Goal: Task Accomplishment & Management: Manage account settings

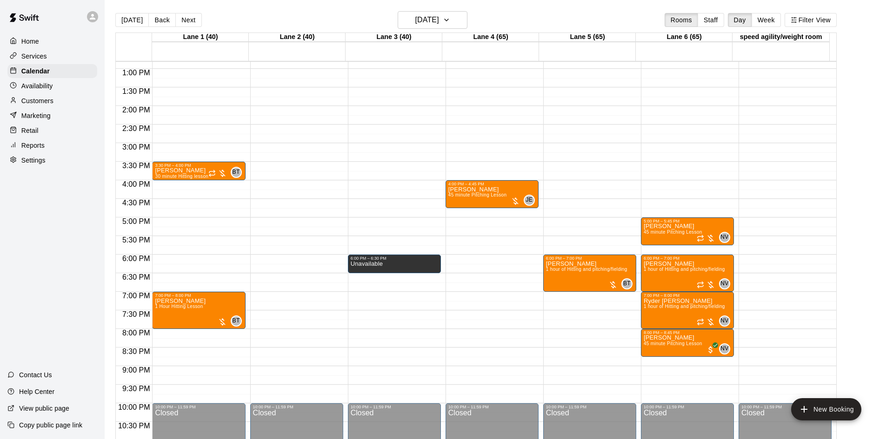
scroll to position [291, 0]
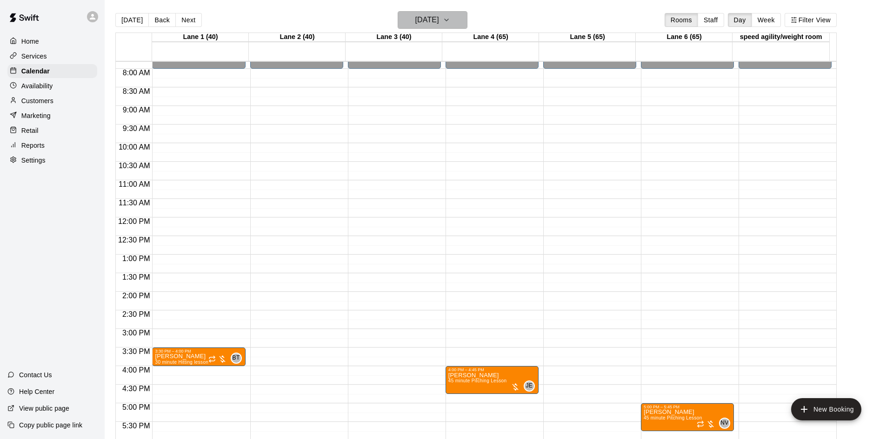
click at [439, 20] on h6 "[DATE]" at bounding box center [427, 19] width 24 height 13
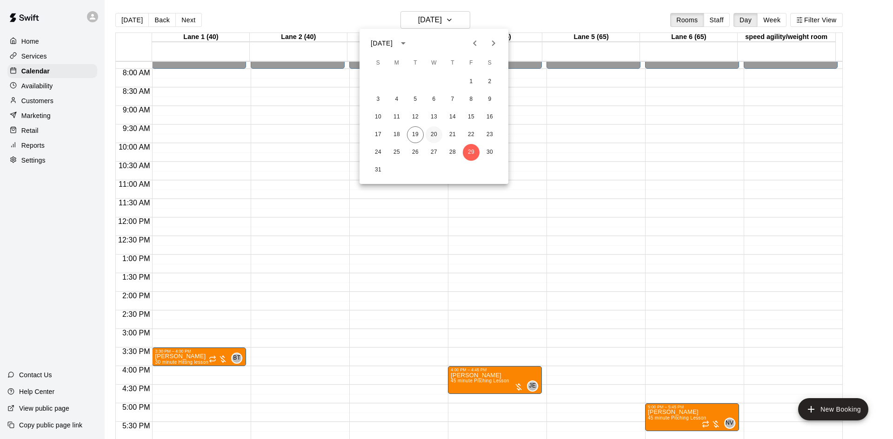
click at [429, 133] on button "20" at bounding box center [433, 134] width 17 height 17
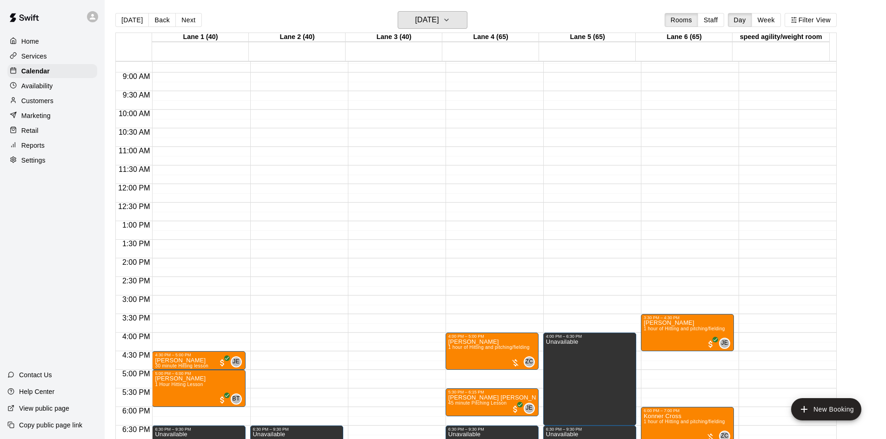
scroll to position [384, 0]
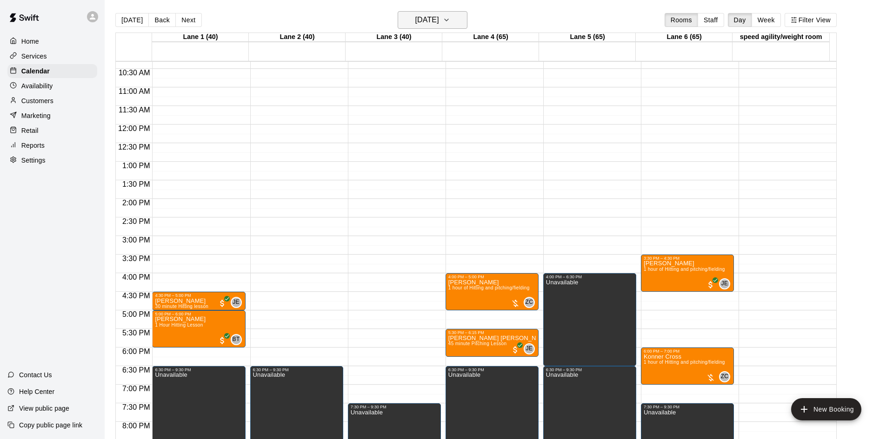
click at [439, 22] on h6 "[DATE]" at bounding box center [427, 19] width 24 height 13
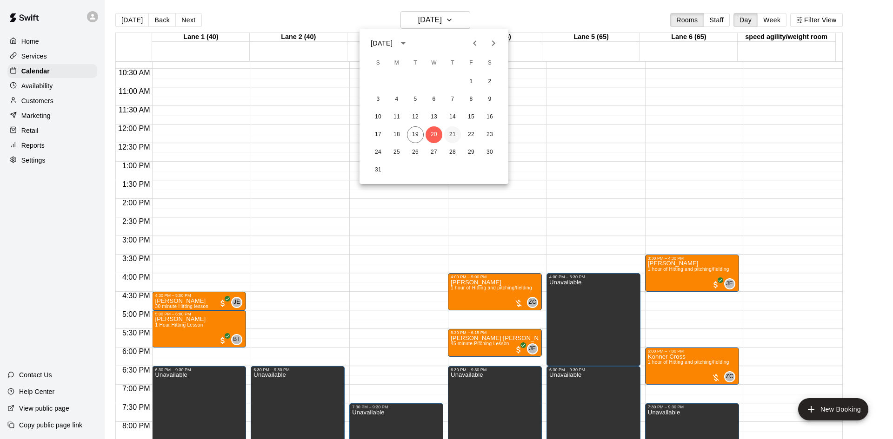
click at [451, 133] on button "21" at bounding box center [452, 134] width 17 height 17
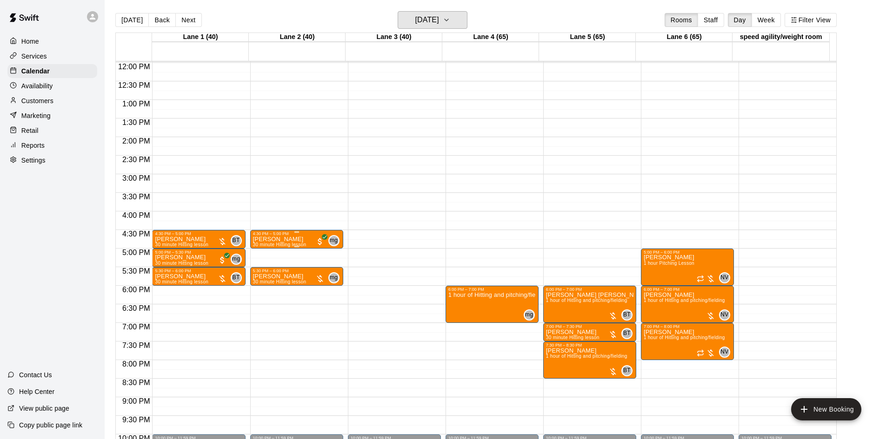
scroll to position [430, 0]
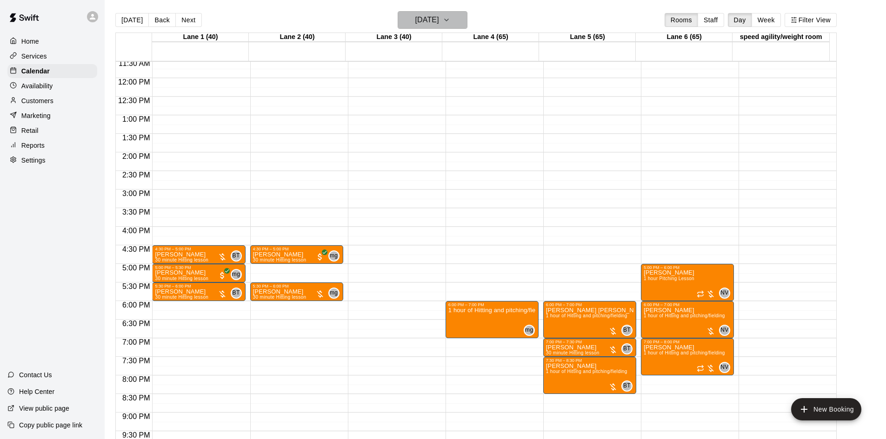
click at [439, 20] on h6 "[DATE]" at bounding box center [427, 19] width 24 height 13
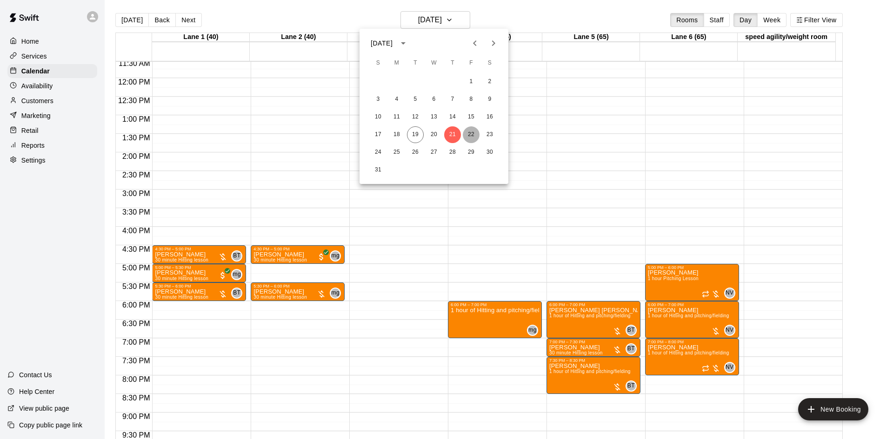
click at [472, 131] on button "22" at bounding box center [471, 134] width 17 height 17
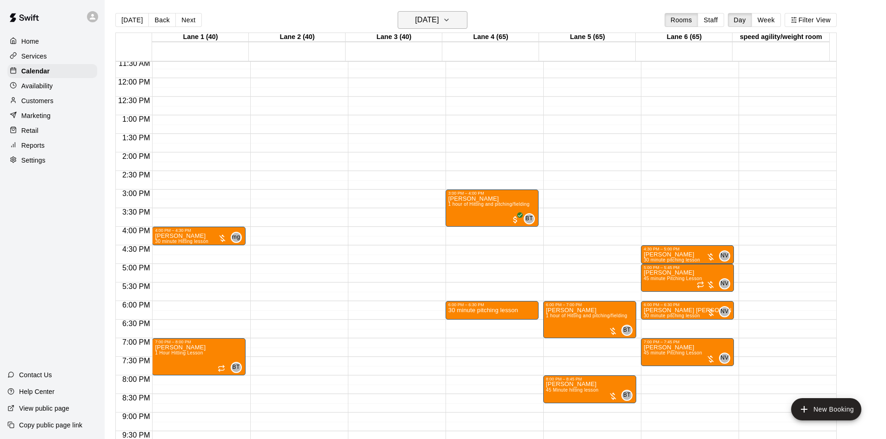
click at [439, 14] on h6 "[DATE]" at bounding box center [427, 19] width 24 height 13
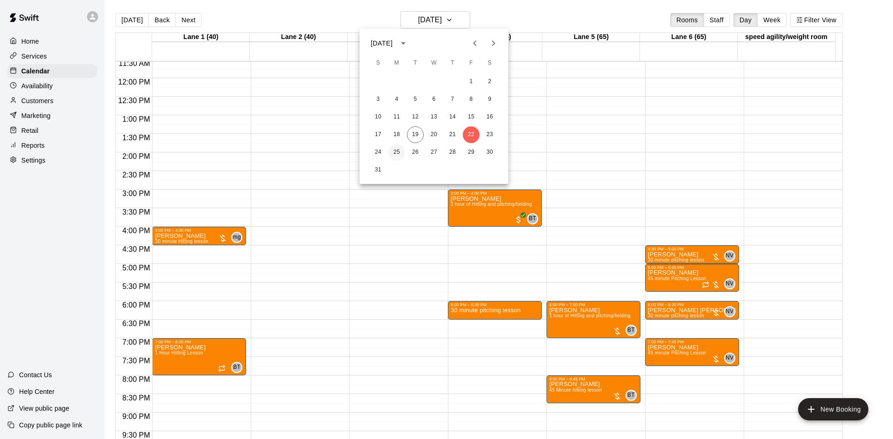
click at [398, 147] on button "25" at bounding box center [396, 152] width 17 height 17
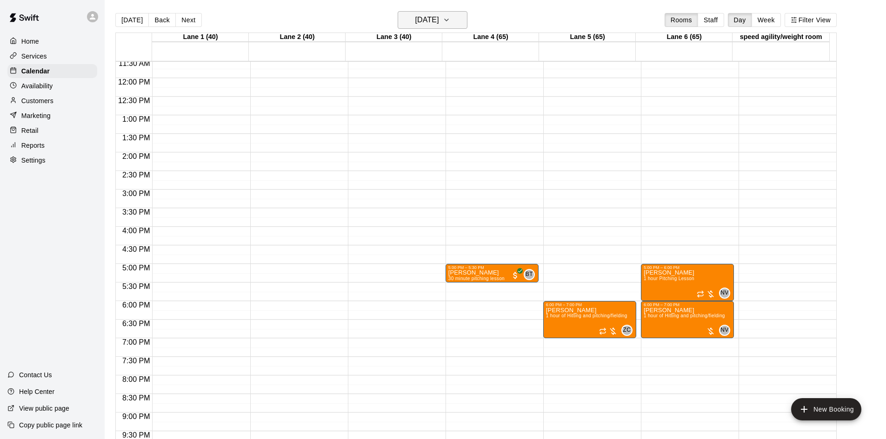
click at [438, 14] on h6 "[DATE]" at bounding box center [427, 19] width 24 height 13
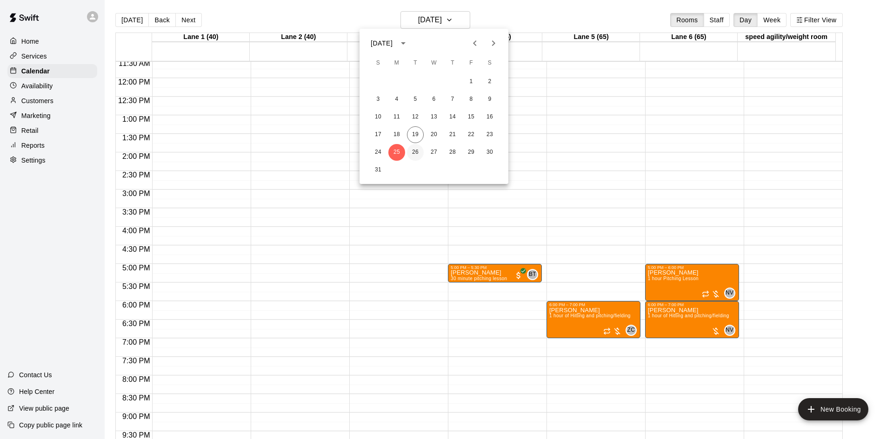
click at [416, 153] on button "26" at bounding box center [415, 152] width 17 height 17
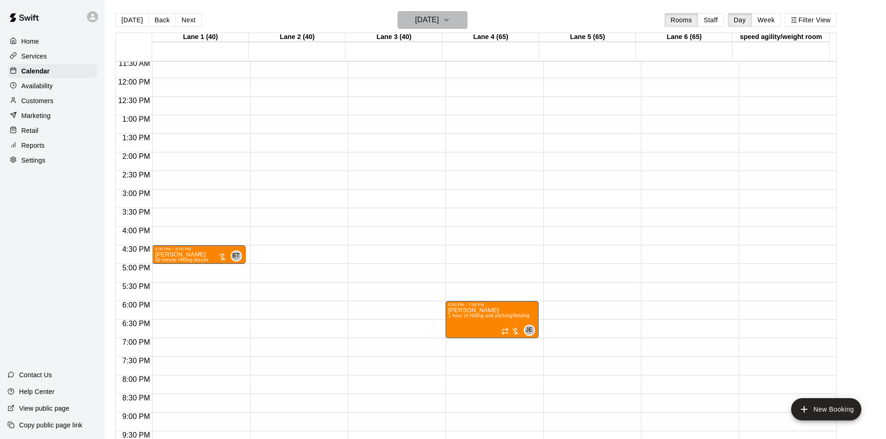
click at [425, 21] on h6 "[DATE]" at bounding box center [427, 19] width 24 height 13
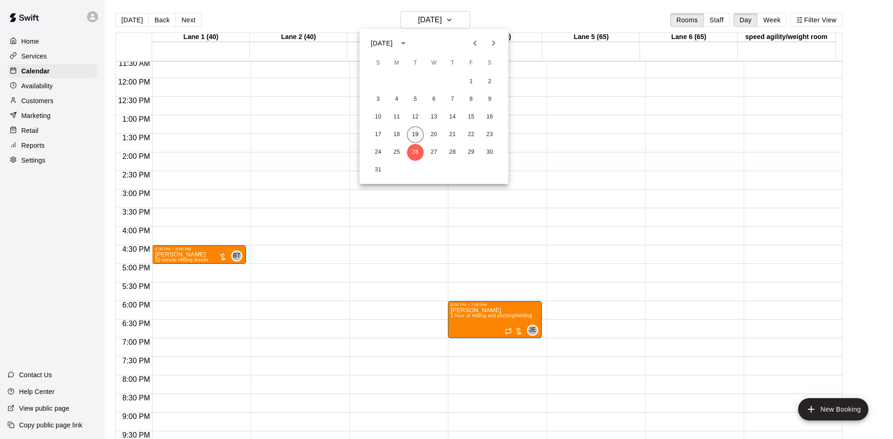
click at [418, 133] on button "19" at bounding box center [415, 134] width 17 height 17
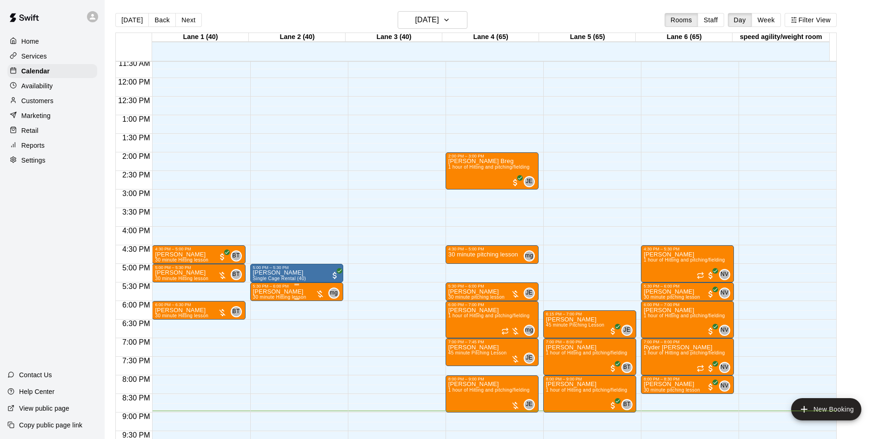
click at [317, 293] on div at bounding box center [319, 294] width 9 height 9
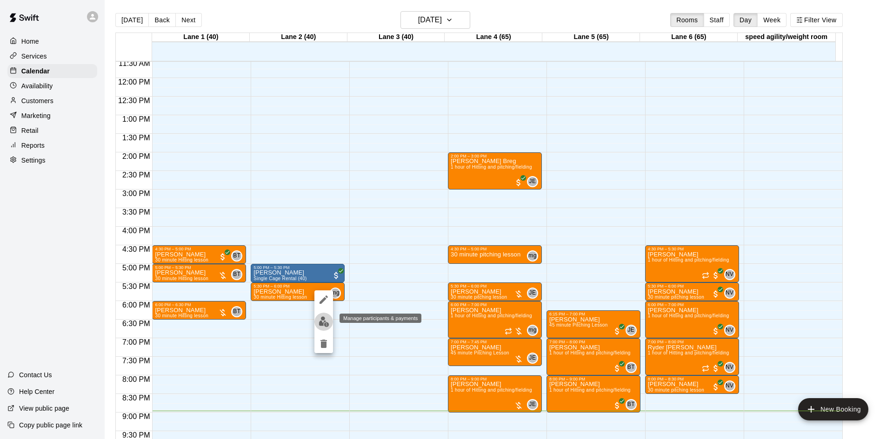
click at [321, 322] on img "edit" at bounding box center [323, 322] width 11 height 11
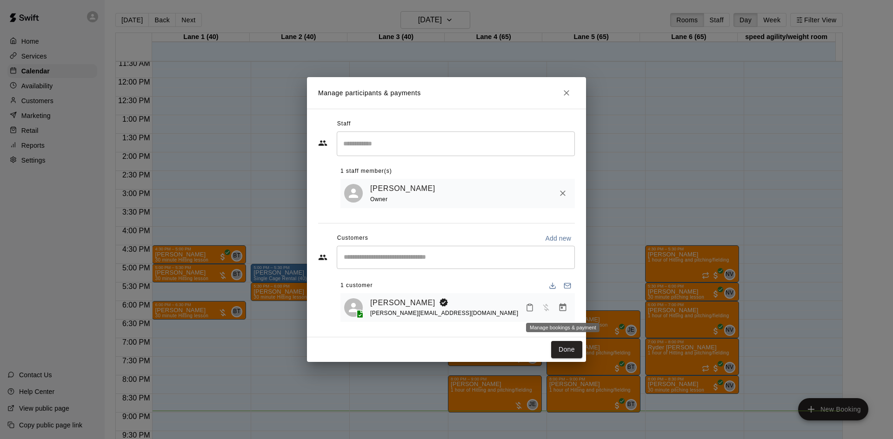
click at [560, 308] on icon "Manage bookings & payment" at bounding box center [562, 308] width 7 height 8
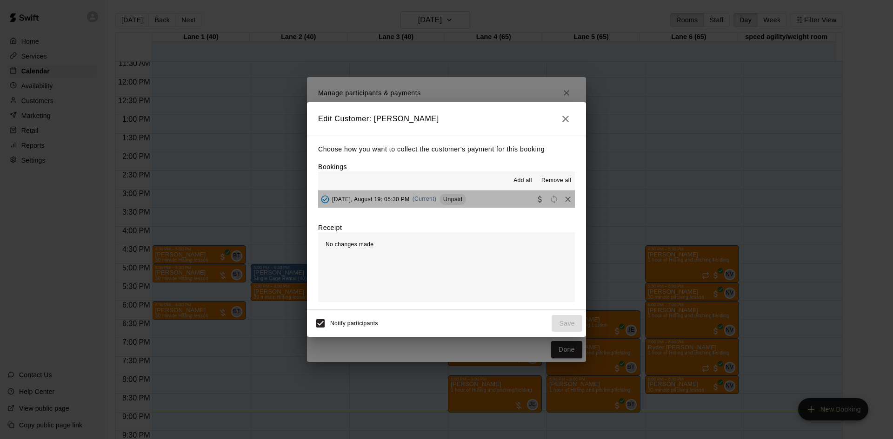
click at [475, 199] on button "[DATE], August 19: 05:30 PM (Current) Unpaid" at bounding box center [446, 199] width 257 height 17
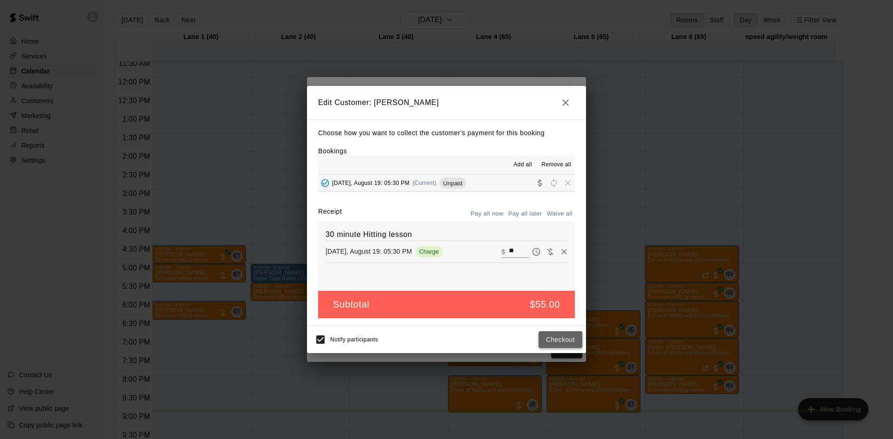
click at [556, 336] on button "Checkout" at bounding box center [560, 340] width 44 height 17
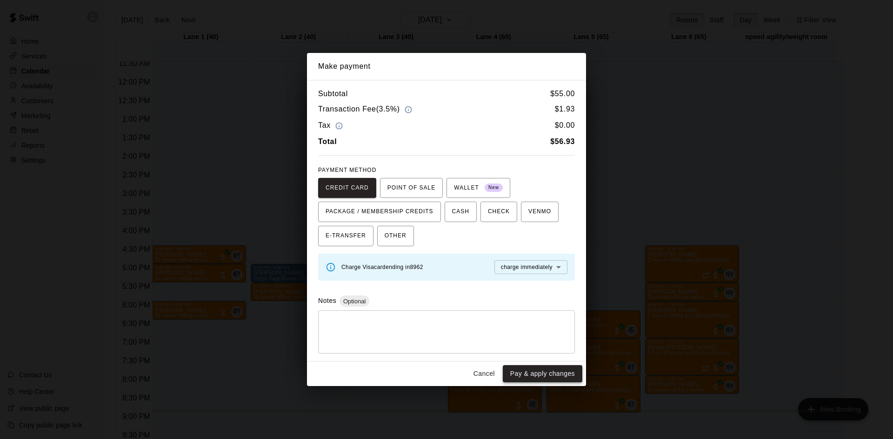
click at [560, 376] on button "Pay & apply changes" at bounding box center [543, 373] width 80 height 17
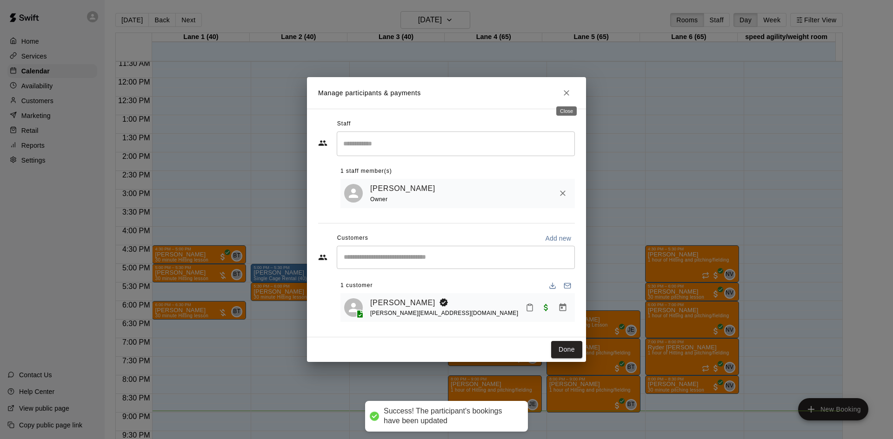
click at [562, 88] on icon "Close" at bounding box center [566, 92] width 9 height 9
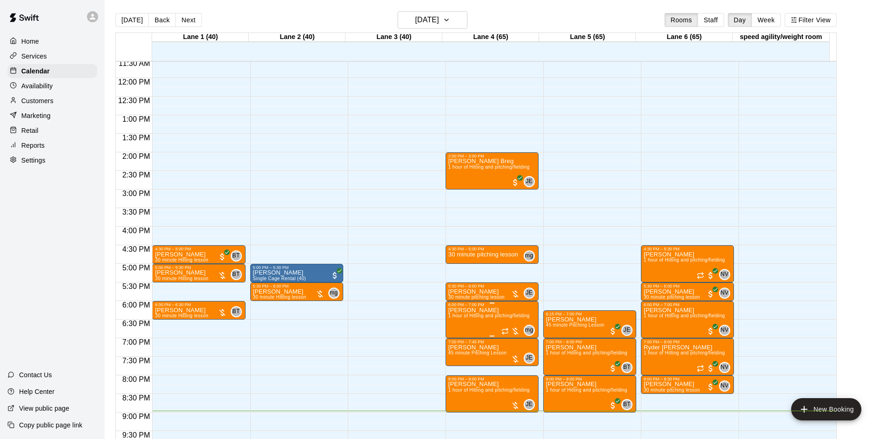
click at [517, 333] on div at bounding box center [510, 331] width 19 height 9
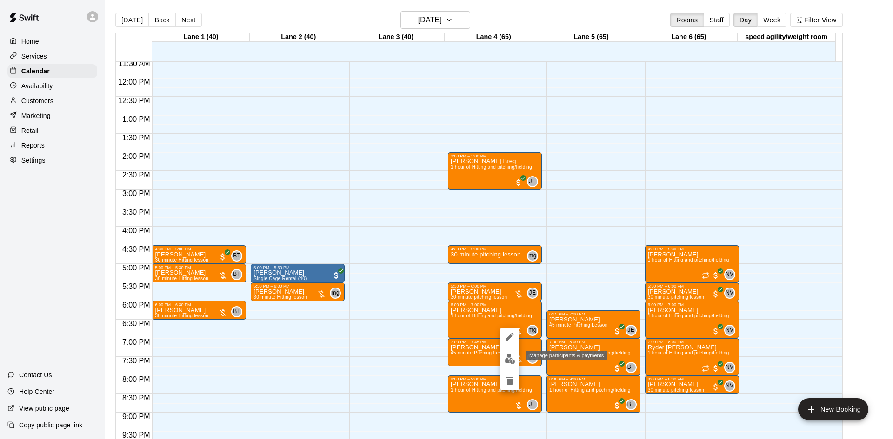
click at [507, 357] on img "edit" at bounding box center [509, 359] width 11 height 11
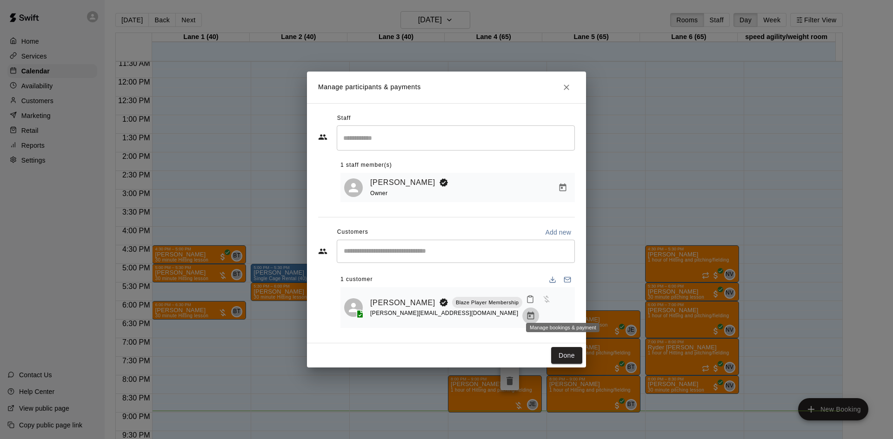
click at [534, 312] on icon "Manage bookings & payment" at bounding box center [530, 316] width 7 height 8
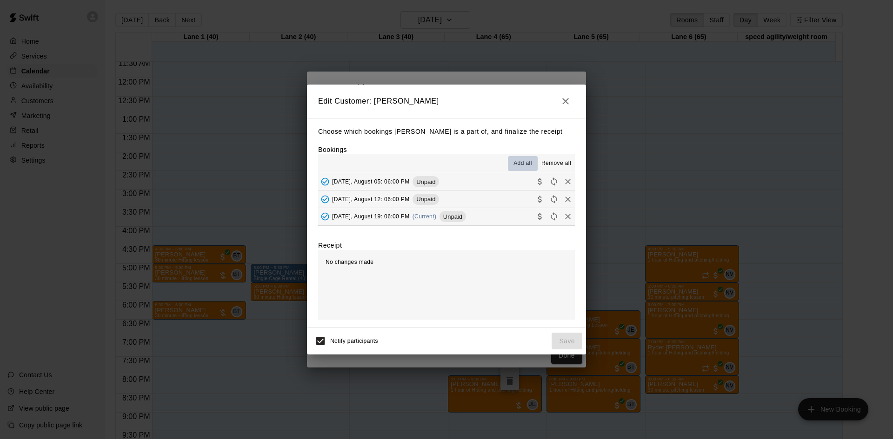
click at [528, 166] on span "Add all" at bounding box center [522, 163] width 19 height 9
click at [523, 161] on span "Add all" at bounding box center [522, 163] width 19 height 9
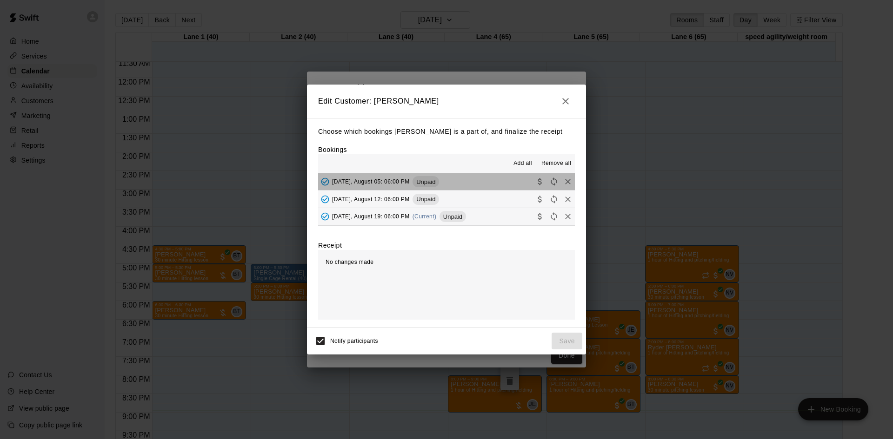
click at [502, 178] on button "[DATE], August 05: 06:00 PM Unpaid" at bounding box center [446, 181] width 257 height 17
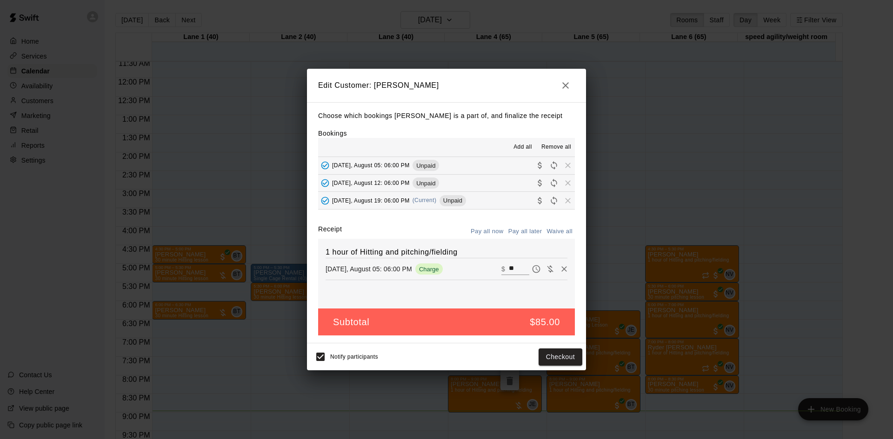
click at [495, 181] on button "[DATE], August 12: 06:00 PM Unpaid" at bounding box center [446, 183] width 257 height 17
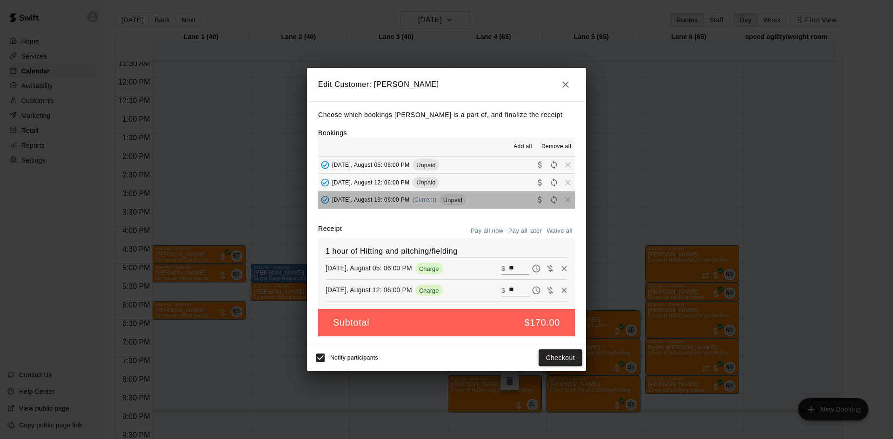
click at [498, 199] on button "[DATE], August 19: 06:00 PM (Current) Unpaid" at bounding box center [446, 200] width 257 height 17
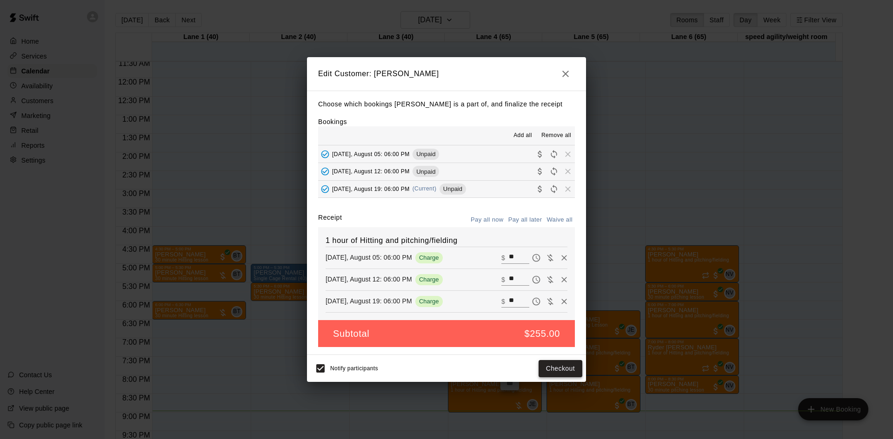
click at [566, 375] on button "Checkout" at bounding box center [560, 368] width 44 height 17
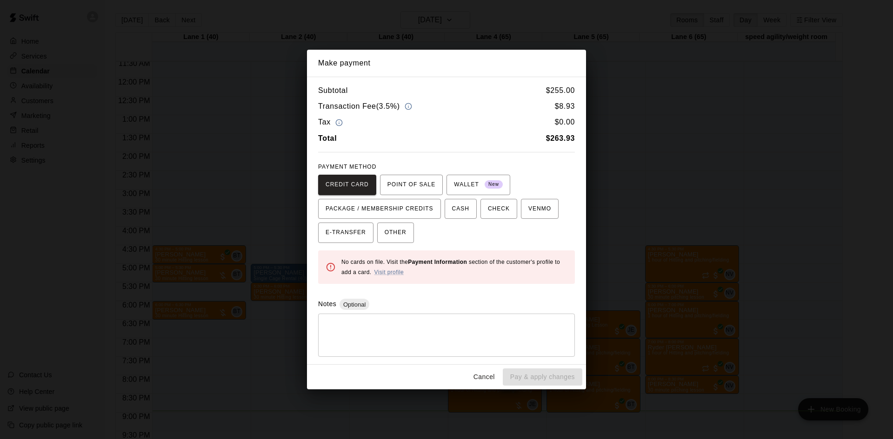
click at [489, 377] on button "Cancel" at bounding box center [484, 377] width 30 height 17
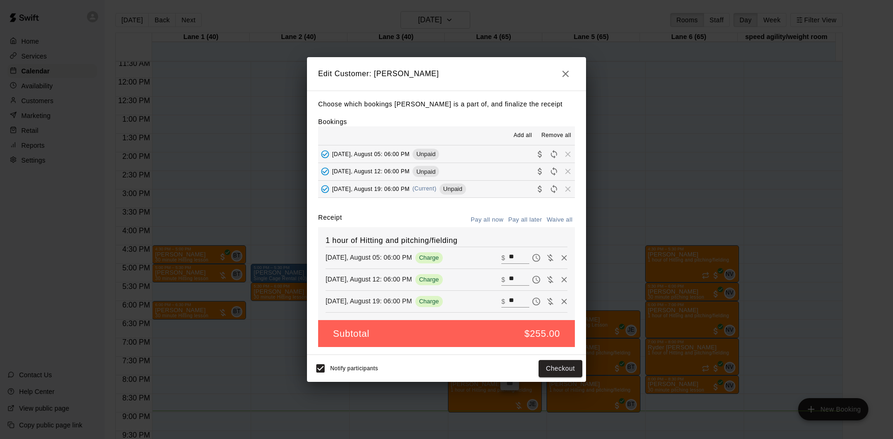
click at [566, 72] on icon "button" at bounding box center [565, 73] width 11 height 11
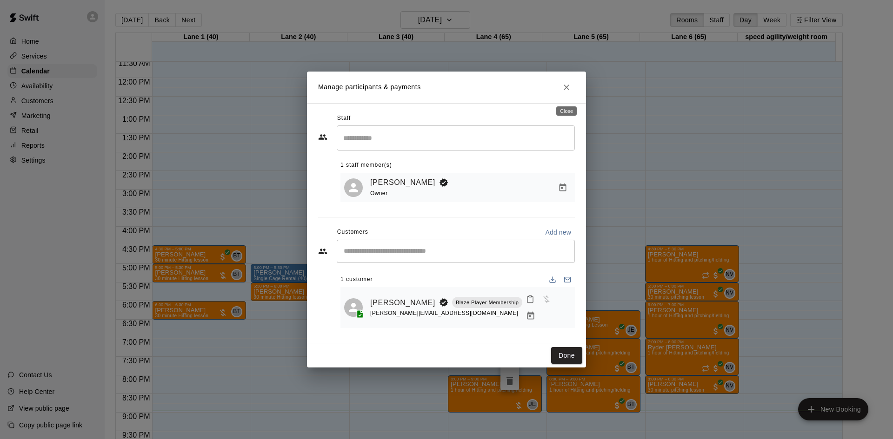
click at [568, 89] on icon "Close" at bounding box center [566, 87] width 9 height 9
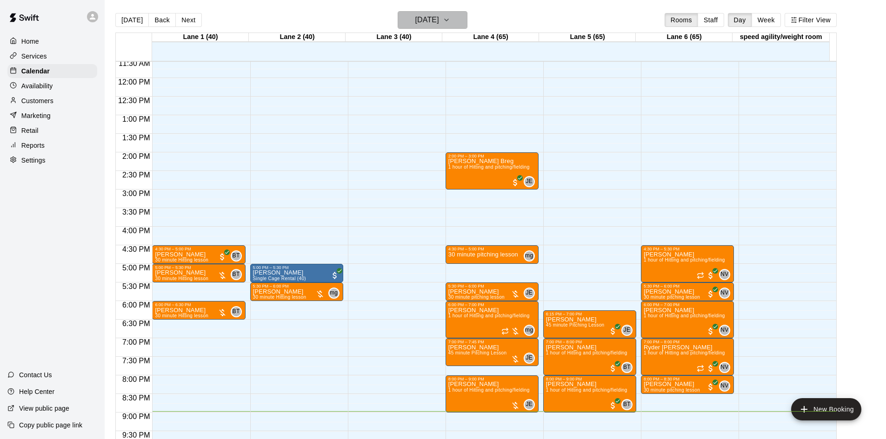
click at [437, 17] on h6 "[DATE]" at bounding box center [427, 19] width 24 height 13
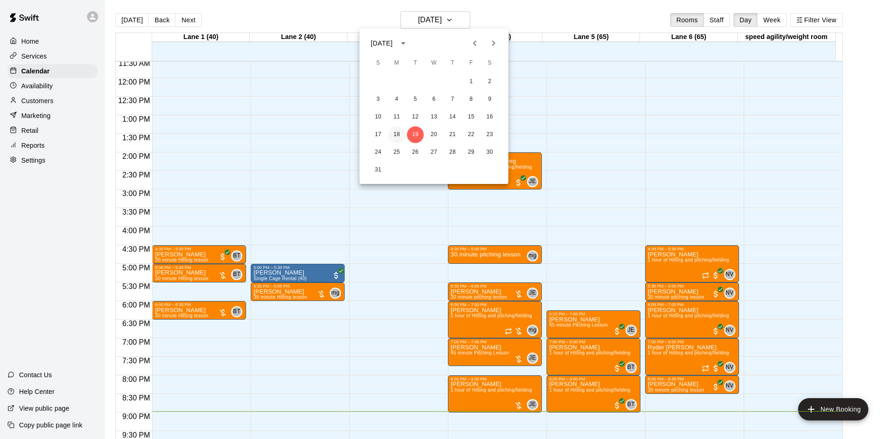
click at [395, 136] on button "18" at bounding box center [396, 134] width 17 height 17
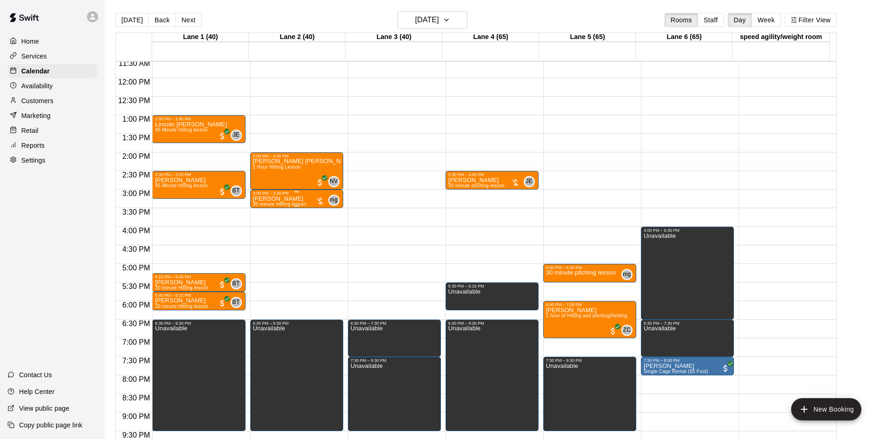
click at [321, 203] on div at bounding box center [319, 201] width 9 height 9
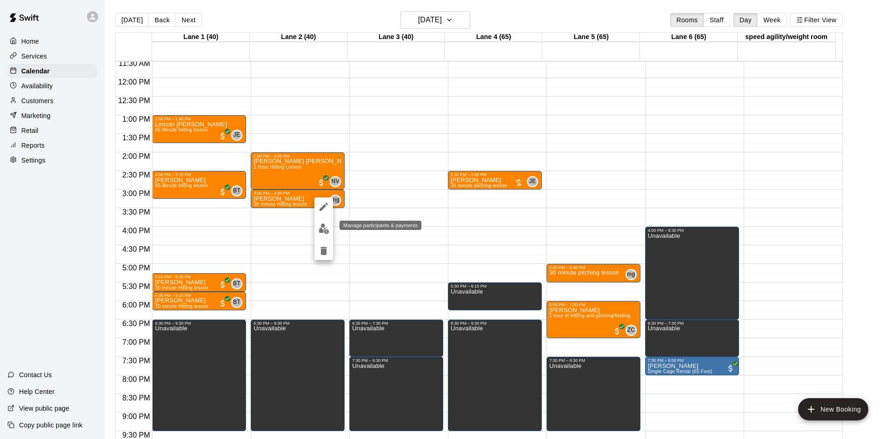
click at [321, 224] on img "edit" at bounding box center [323, 229] width 11 height 11
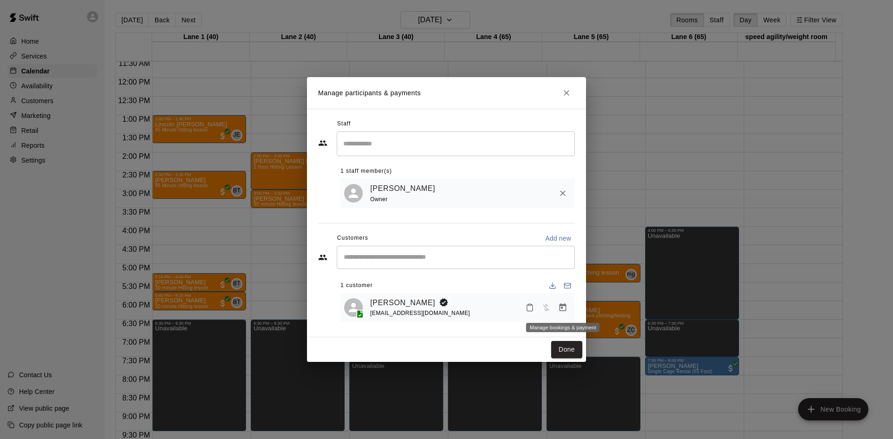
click at [569, 304] on button "Manage bookings & payment" at bounding box center [562, 307] width 17 height 17
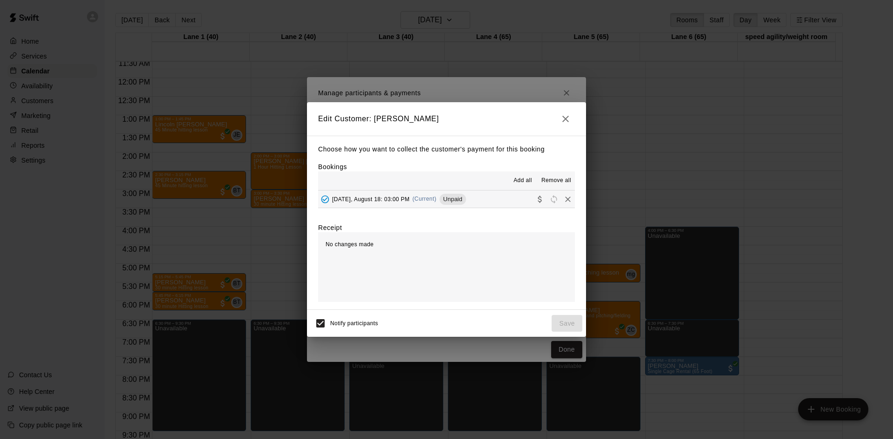
click at [409, 201] on span "[DATE], August 18: 03:00 PM" at bounding box center [371, 199] width 78 height 7
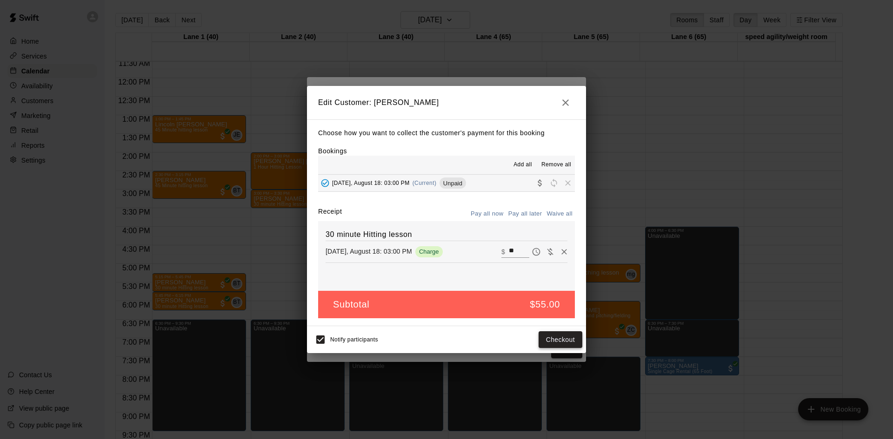
click at [562, 339] on button "Checkout" at bounding box center [560, 340] width 44 height 17
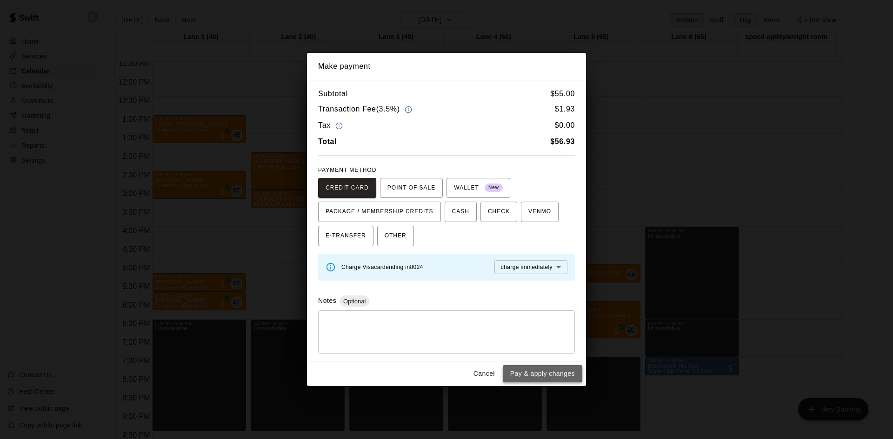
click at [545, 371] on button "Pay & apply changes" at bounding box center [543, 373] width 80 height 17
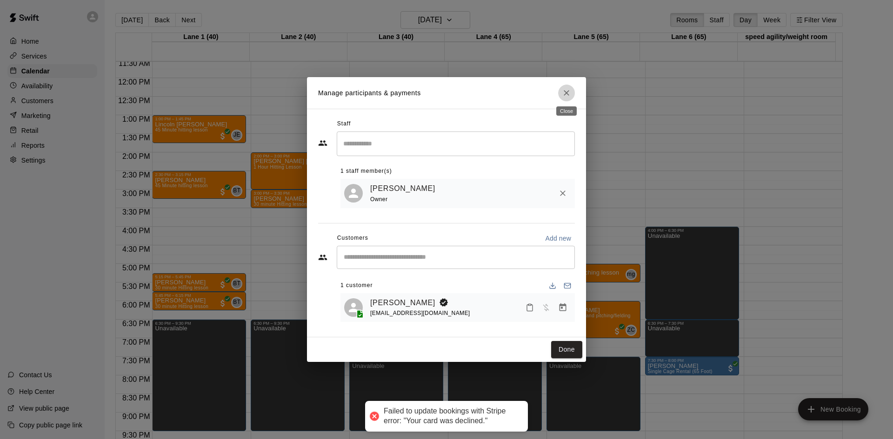
click at [569, 88] on icon "Close" at bounding box center [566, 92] width 9 height 9
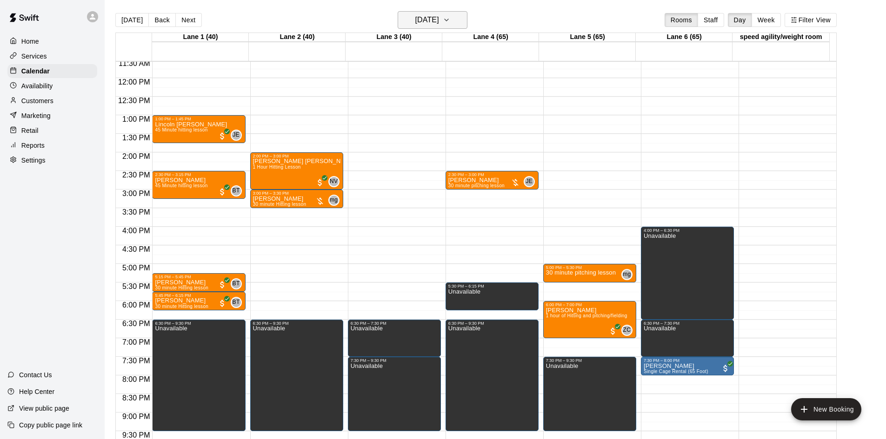
click at [433, 17] on h6 "[DATE]" at bounding box center [427, 19] width 24 height 13
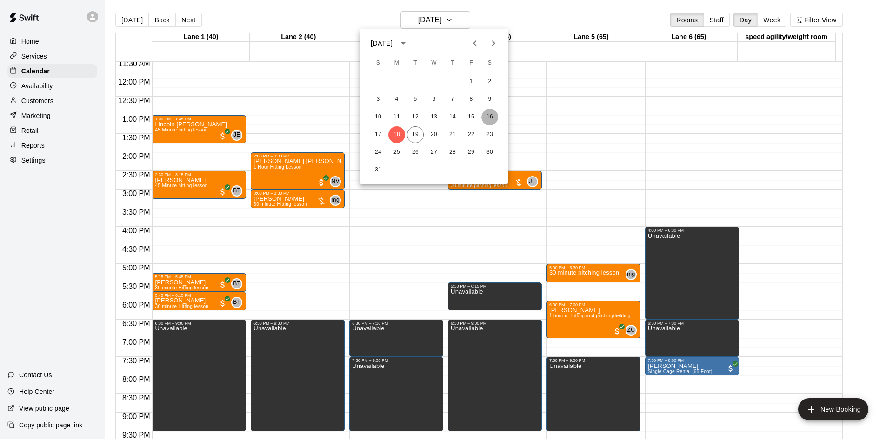
click at [487, 114] on button "16" at bounding box center [489, 117] width 17 height 17
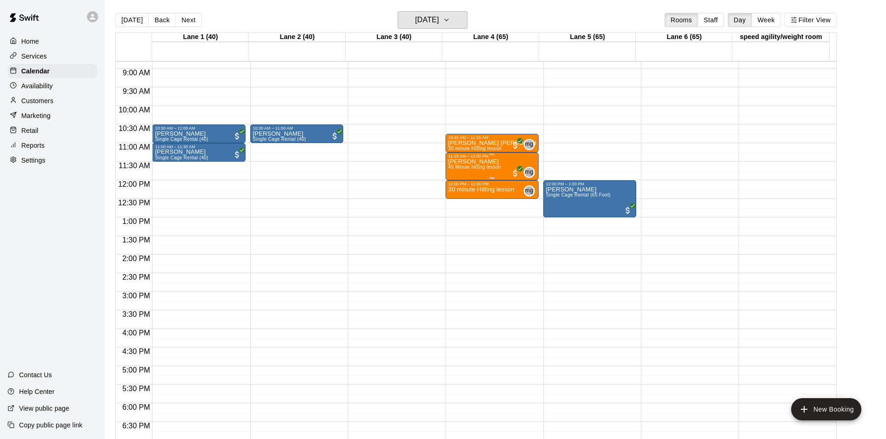
scroll to position [291, 0]
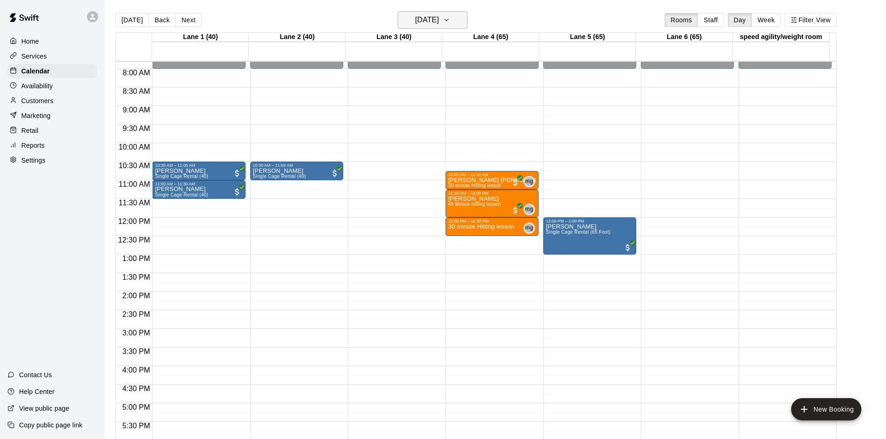
click at [439, 19] on h6 "[DATE]" at bounding box center [427, 19] width 24 height 13
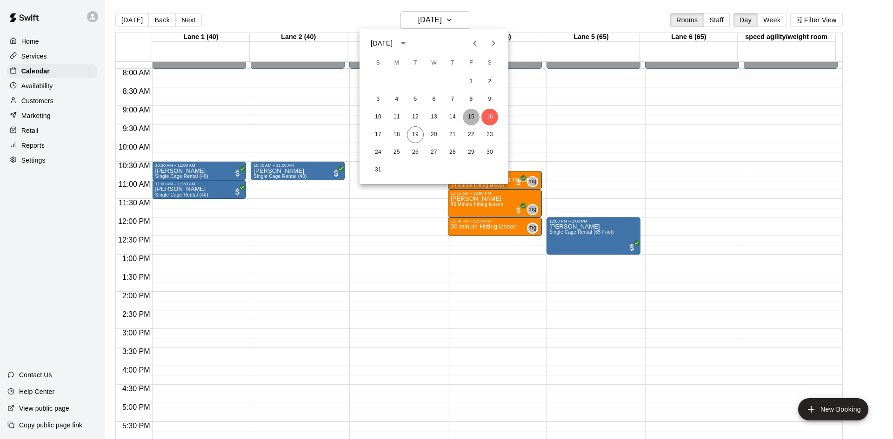
click at [473, 114] on button "15" at bounding box center [471, 117] width 17 height 17
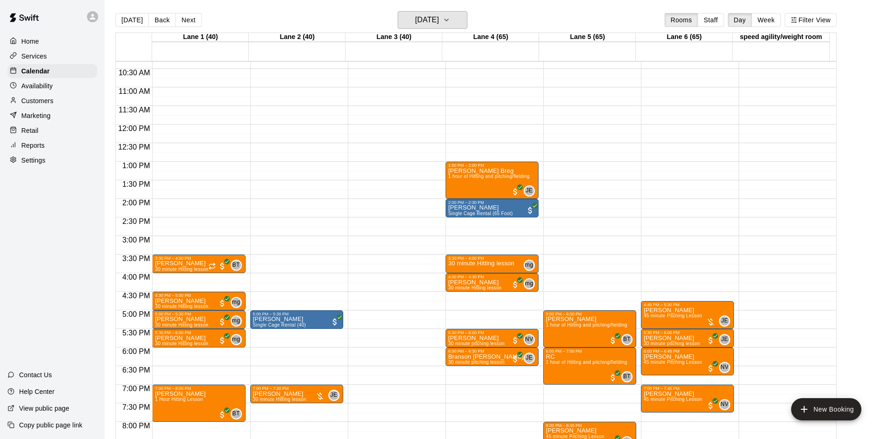
scroll to position [430, 0]
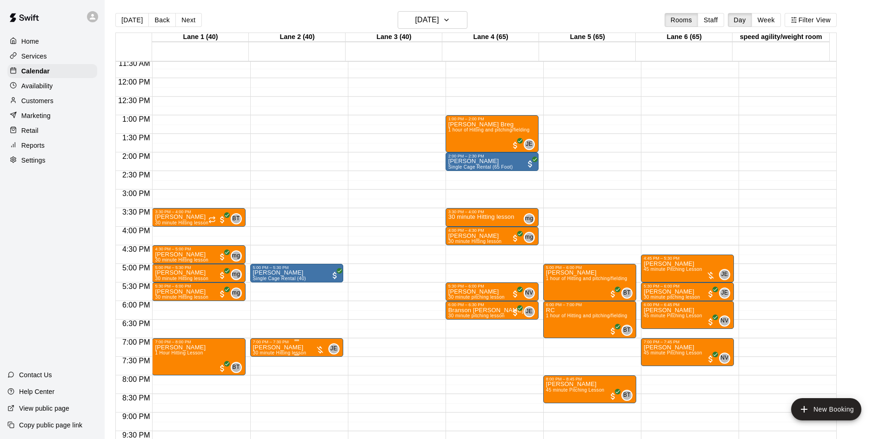
click at [317, 350] on div at bounding box center [319, 349] width 9 height 9
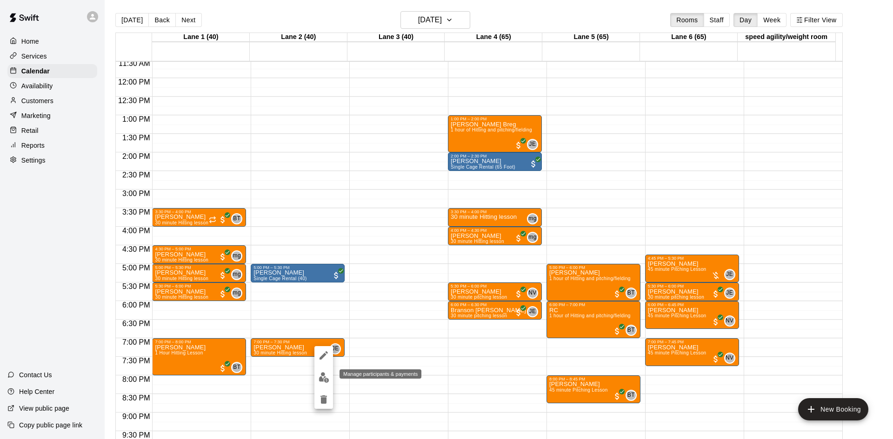
click at [320, 378] on img "edit" at bounding box center [323, 377] width 11 height 11
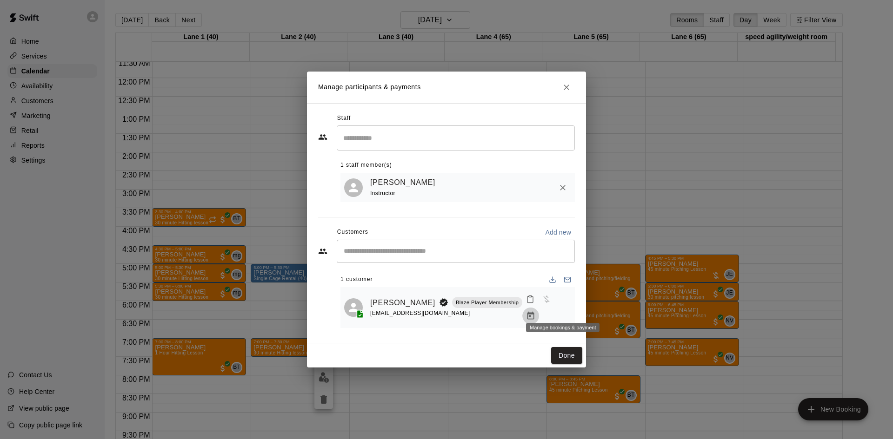
click at [535, 312] on icon "Manage bookings & payment" at bounding box center [530, 316] width 9 height 9
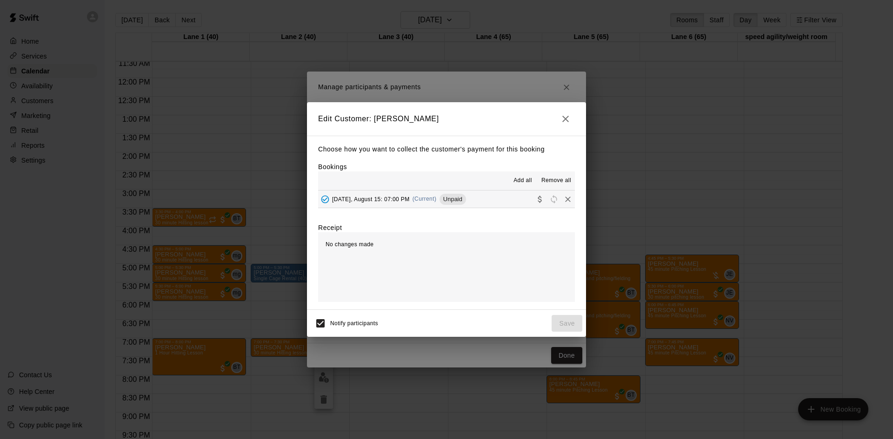
click at [489, 201] on button "[DATE], August 15: 07:00 PM (Current) Unpaid" at bounding box center [446, 199] width 257 height 17
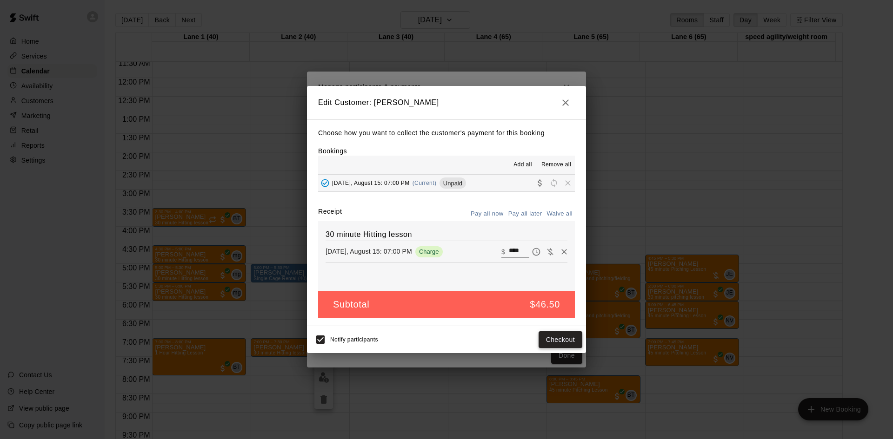
click at [563, 340] on button "Checkout" at bounding box center [560, 340] width 44 height 17
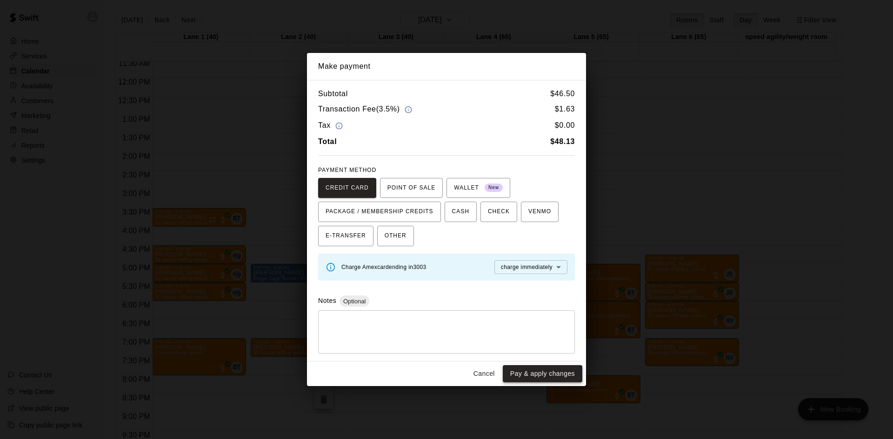
click at [547, 373] on button "Pay & apply changes" at bounding box center [543, 373] width 80 height 17
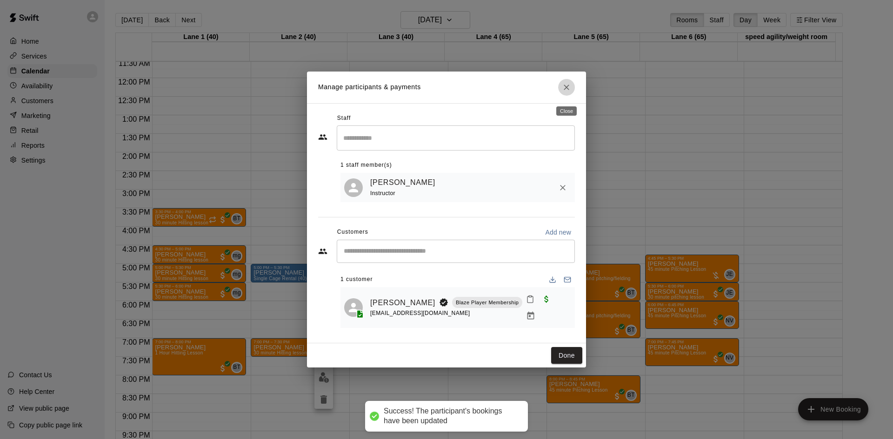
click at [566, 87] on icon "Close" at bounding box center [566, 87] width 9 height 9
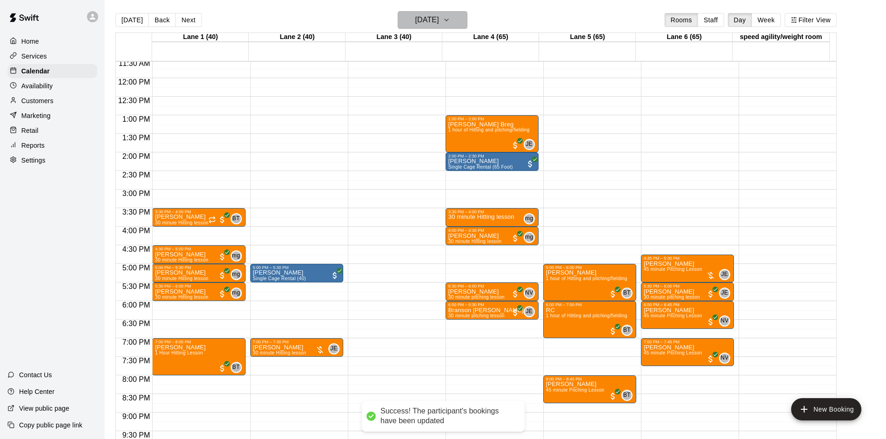
click at [426, 14] on h6 "[DATE]" at bounding box center [427, 19] width 24 height 13
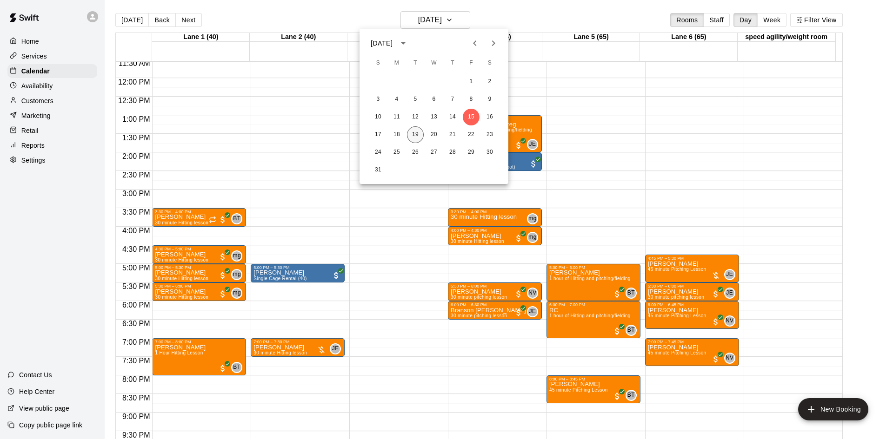
click at [419, 133] on button "19" at bounding box center [415, 134] width 17 height 17
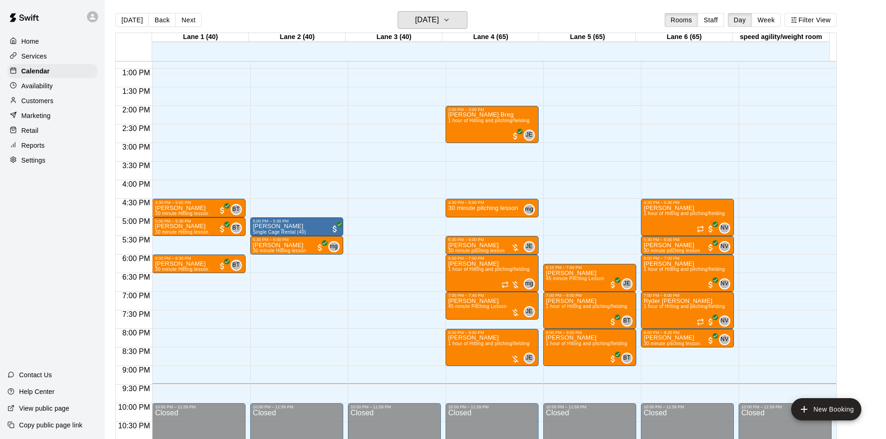
scroll to position [505, 0]
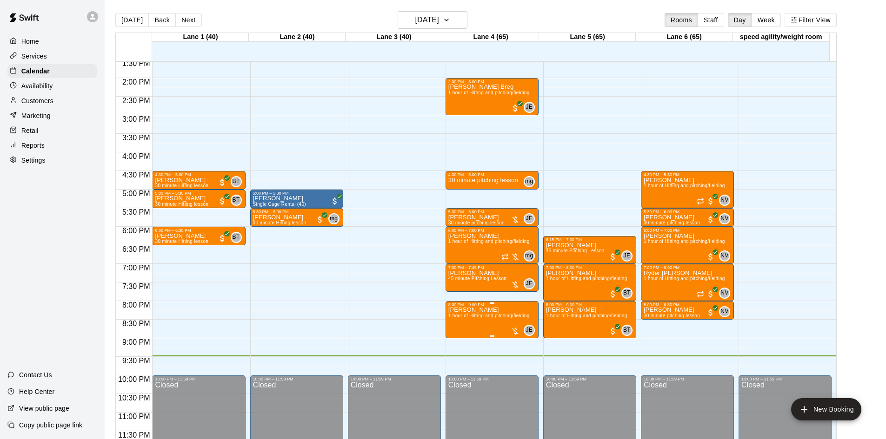
click at [515, 331] on div at bounding box center [515, 331] width 9 height 9
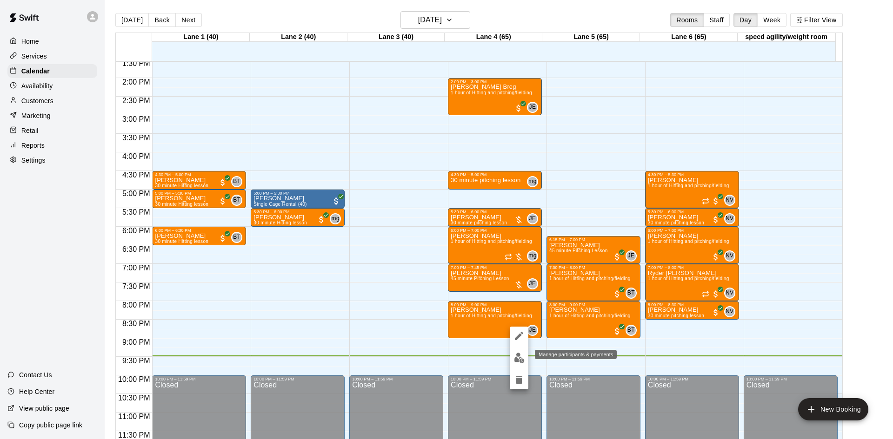
click at [518, 352] on button "edit" at bounding box center [519, 358] width 19 height 18
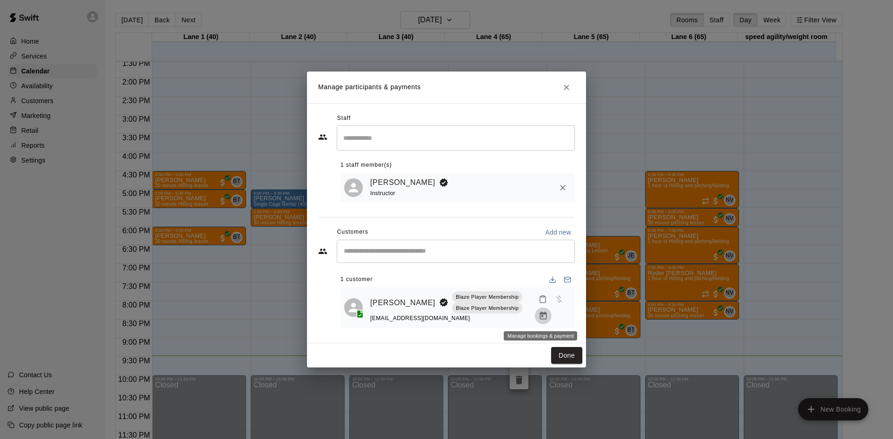
click at [542, 316] on icon "Manage bookings & payment" at bounding box center [542, 316] width 9 height 9
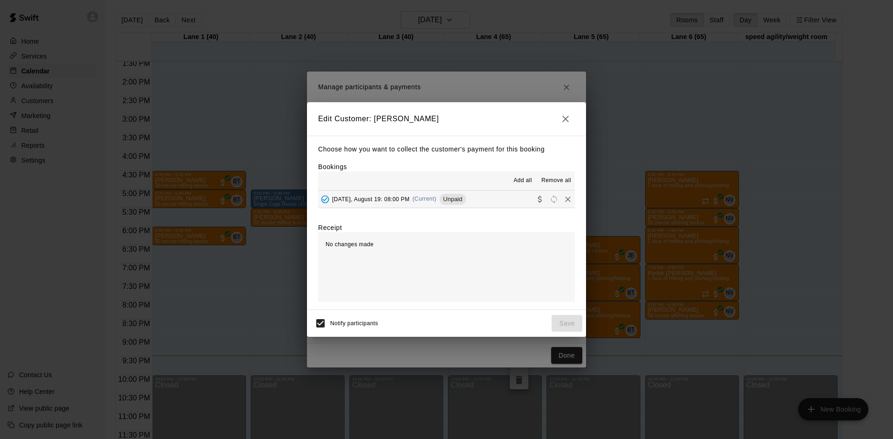
drag, startPoint x: 504, startPoint y: 191, endPoint x: 501, endPoint y: 199, distance: 9.0
click at [504, 192] on div "Add all Remove all [DATE], August 19: 08:00 PM (Current) Unpaid" at bounding box center [446, 190] width 257 height 37
click at [500, 199] on button "[DATE], August 19: 08:00 PM (Current) Unpaid" at bounding box center [446, 199] width 257 height 17
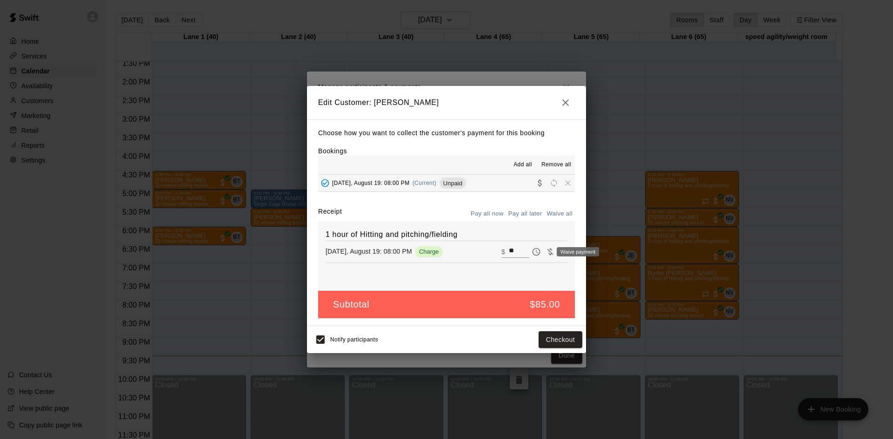
click at [547, 253] on icon "Waive payment" at bounding box center [550, 251] width 6 height 7
type input "*"
click at [564, 338] on button "Save" at bounding box center [566, 340] width 31 height 17
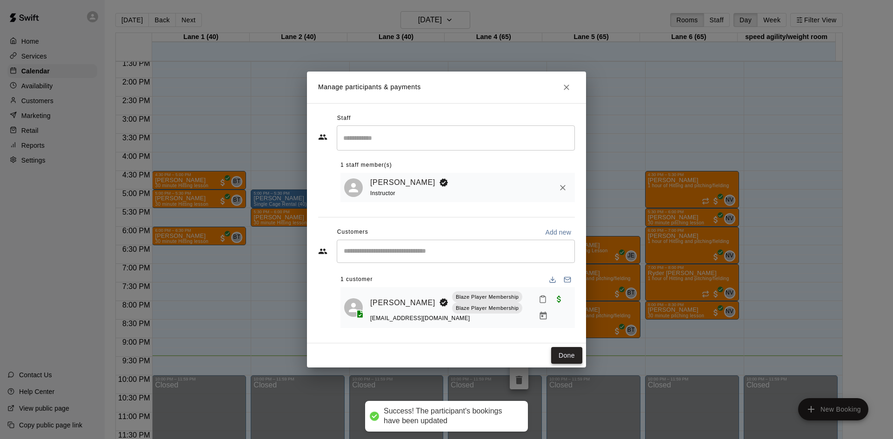
click at [566, 359] on button "Done" at bounding box center [566, 355] width 31 height 17
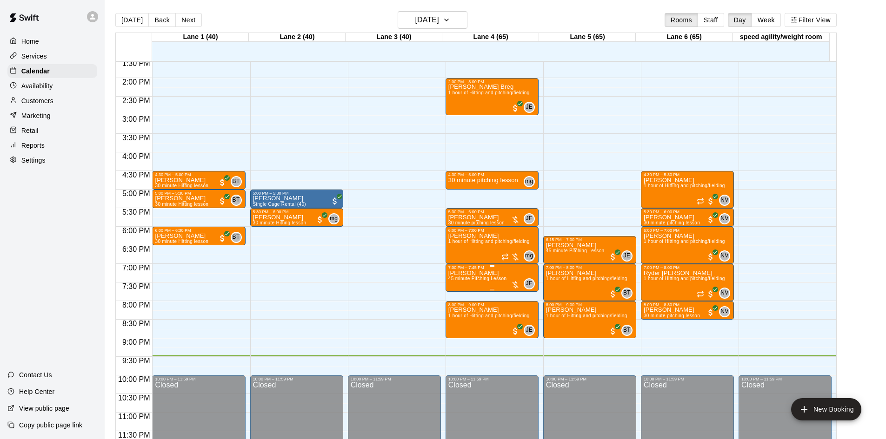
click at [515, 283] on div at bounding box center [515, 284] width 9 height 9
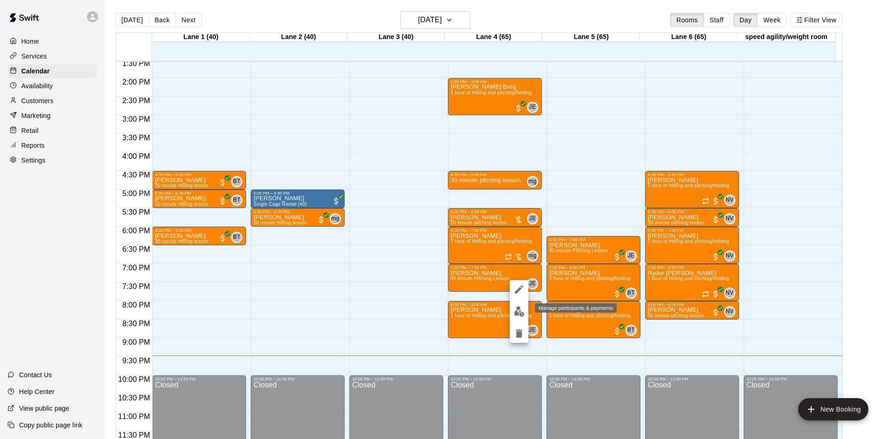
click at [524, 310] on img "edit" at bounding box center [519, 311] width 11 height 11
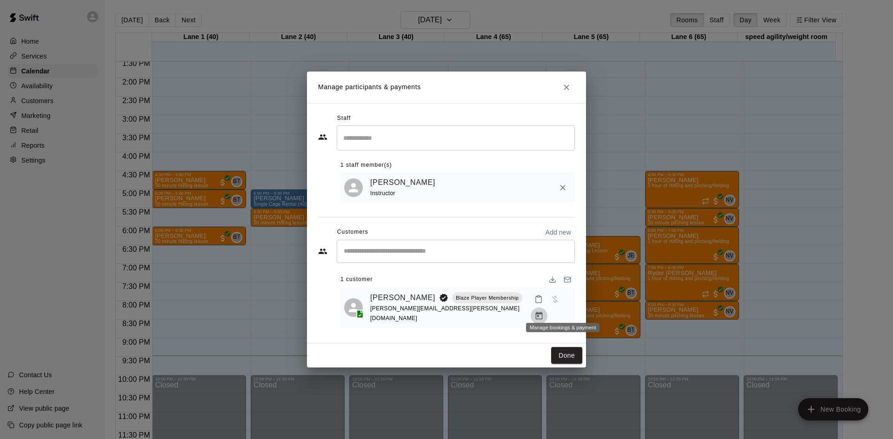
click at [544, 312] on icon "Manage bookings & payment" at bounding box center [538, 316] width 9 height 9
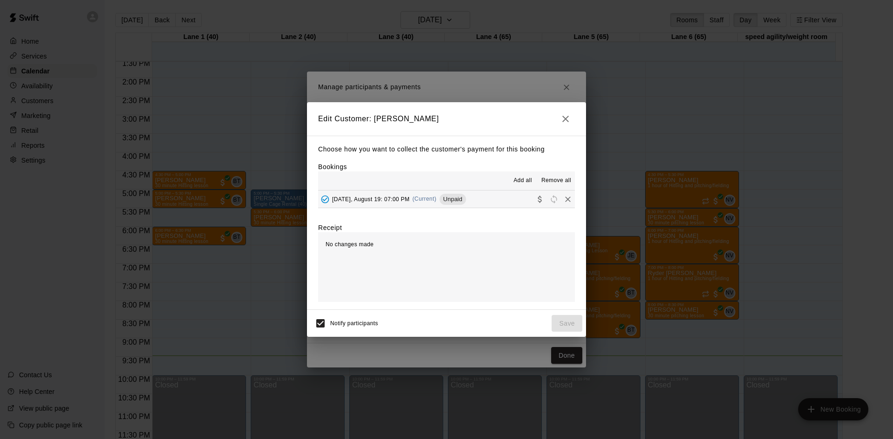
click at [493, 202] on button "[DATE], August 19: 07:00 PM (Current) Unpaid" at bounding box center [446, 199] width 257 height 17
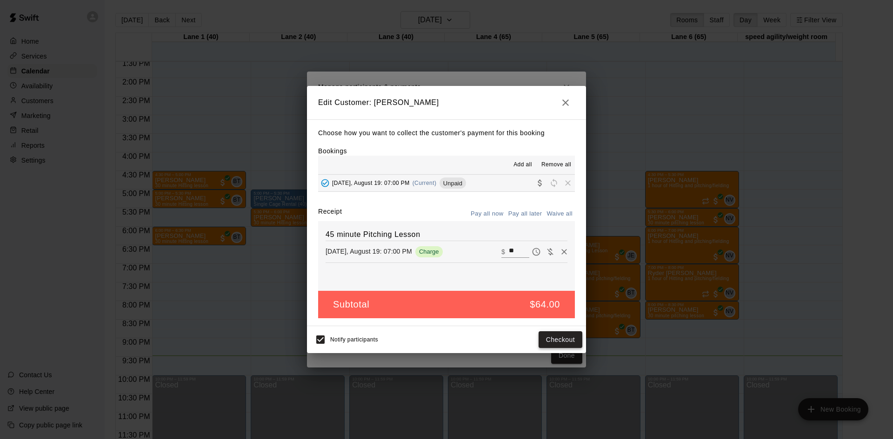
click at [560, 338] on button "Checkout" at bounding box center [560, 340] width 44 height 17
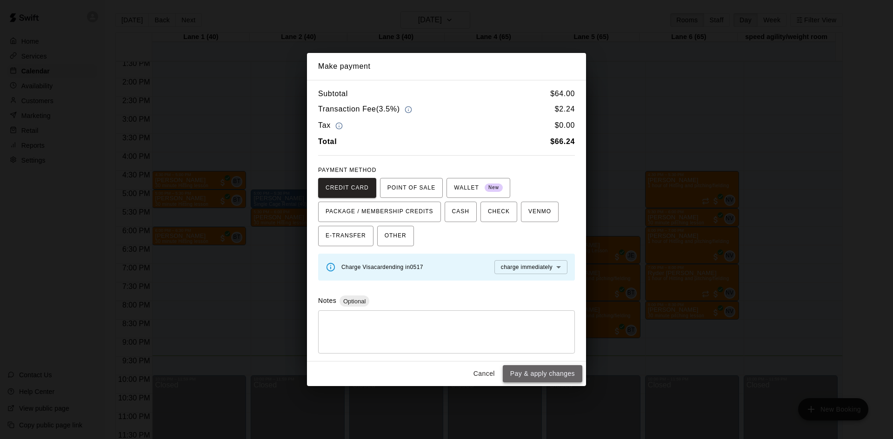
click at [553, 374] on button "Pay & apply changes" at bounding box center [543, 373] width 80 height 17
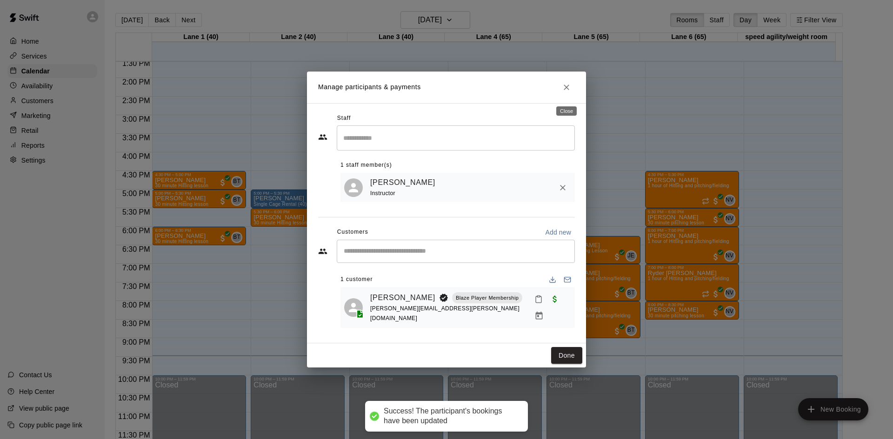
click at [562, 92] on icon "Close" at bounding box center [566, 87] width 9 height 9
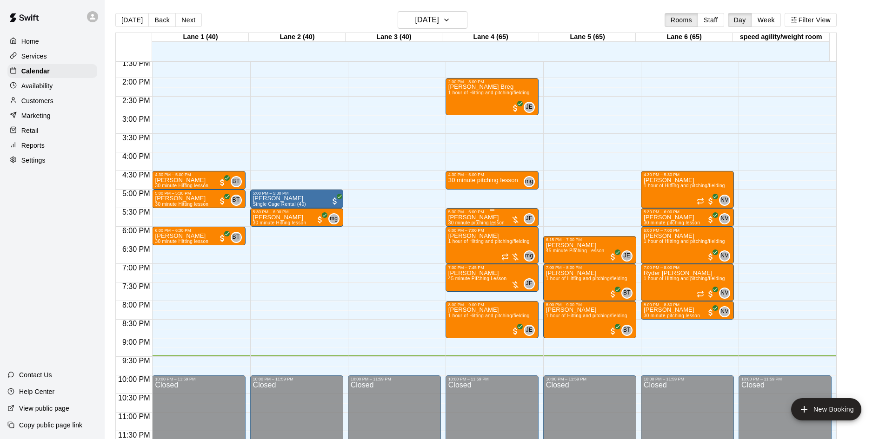
click at [514, 219] on div at bounding box center [515, 219] width 9 height 9
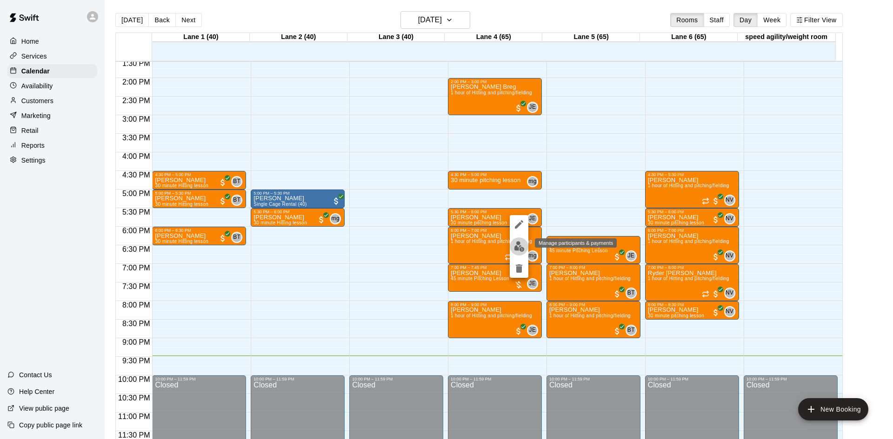
click at [518, 241] on img "edit" at bounding box center [519, 246] width 11 height 11
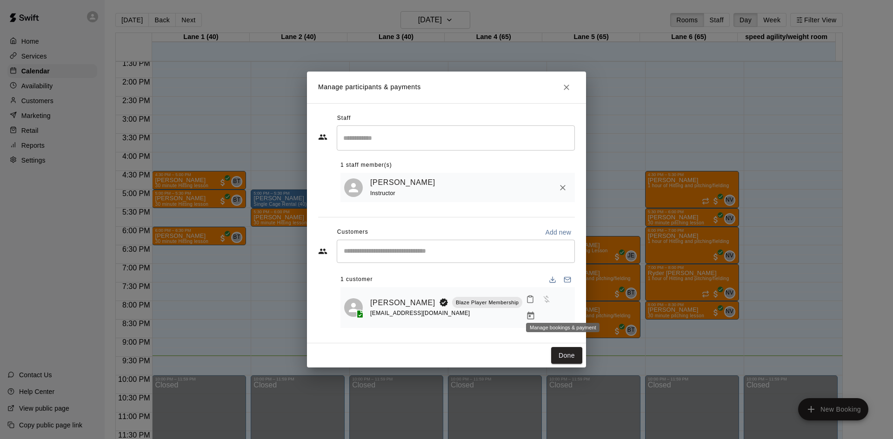
click at [534, 312] on icon "Manage bookings & payment" at bounding box center [530, 316] width 7 height 8
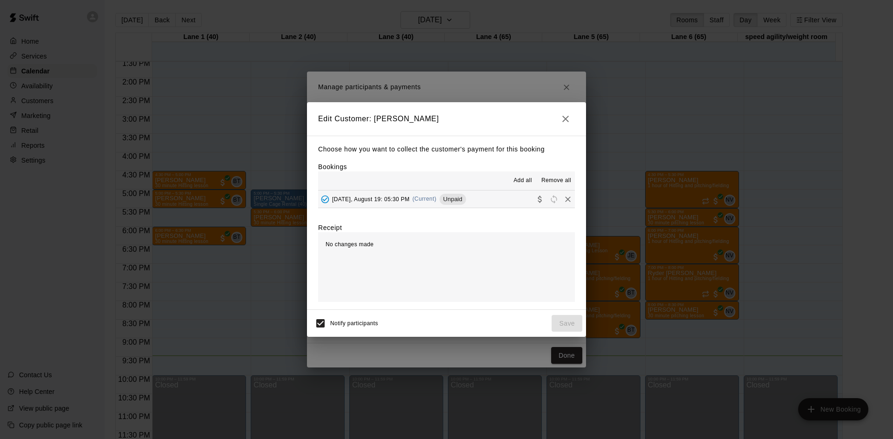
click at [466, 202] on span "Unpaid" at bounding box center [452, 199] width 27 height 7
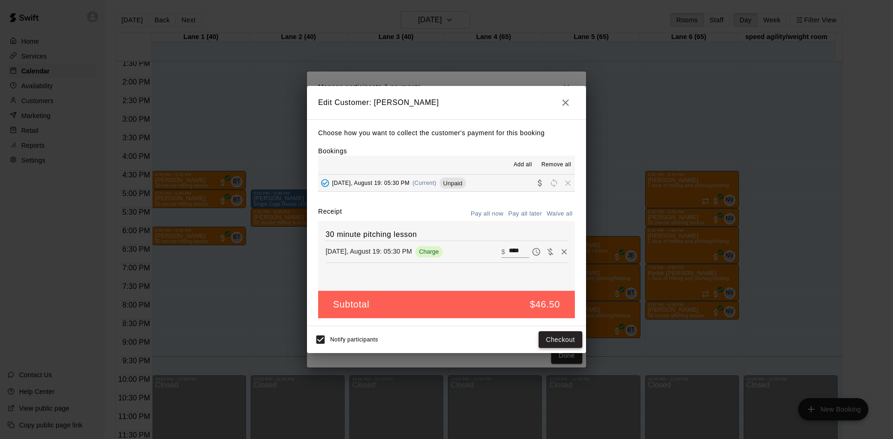
click at [558, 338] on button "Checkout" at bounding box center [560, 340] width 44 height 17
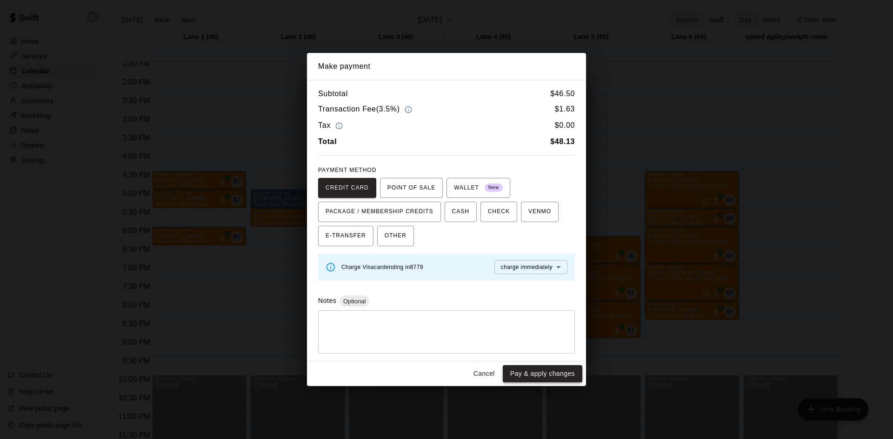
click at [534, 372] on button "Pay & apply changes" at bounding box center [543, 373] width 80 height 17
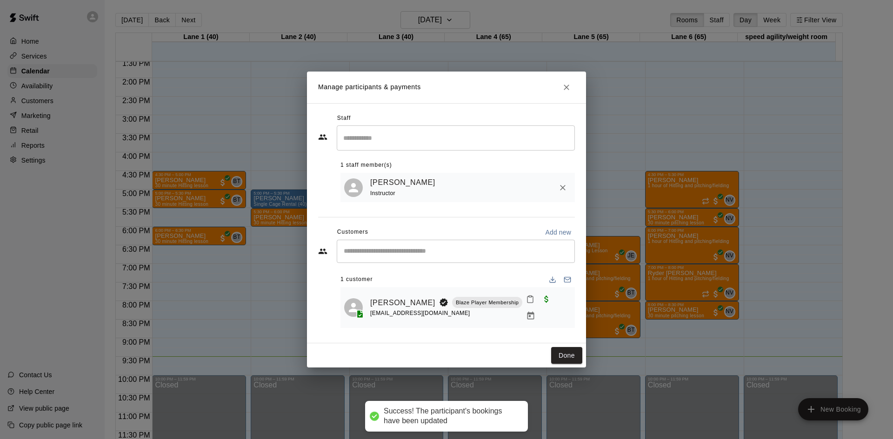
click at [567, 92] on icon "Close" at bounding box center [566, 87] width 9 height 9
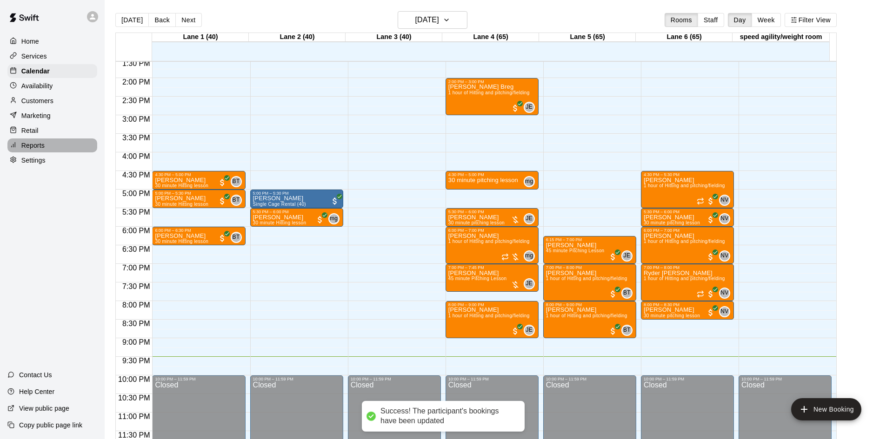
click at [41, 146] on p "Reports" at bounding box center [32, 145] width 23 height 9
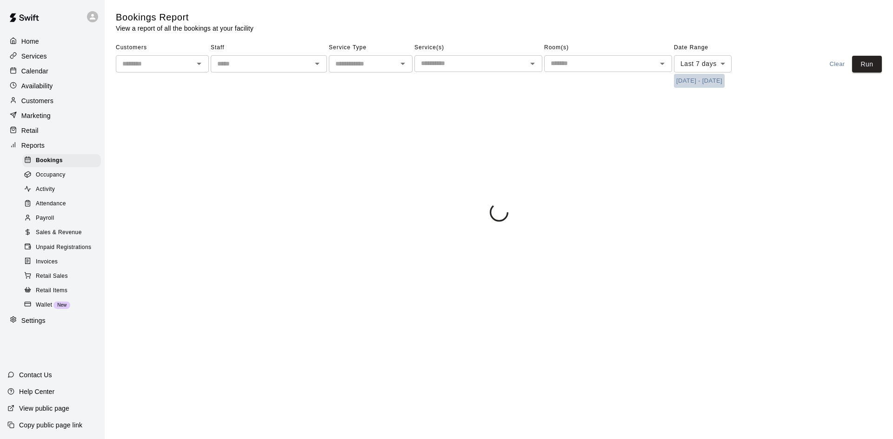
click at [678, 80] on button "[DATE] - [DATE]" at bounding box center [699, 81] width 51 height 14
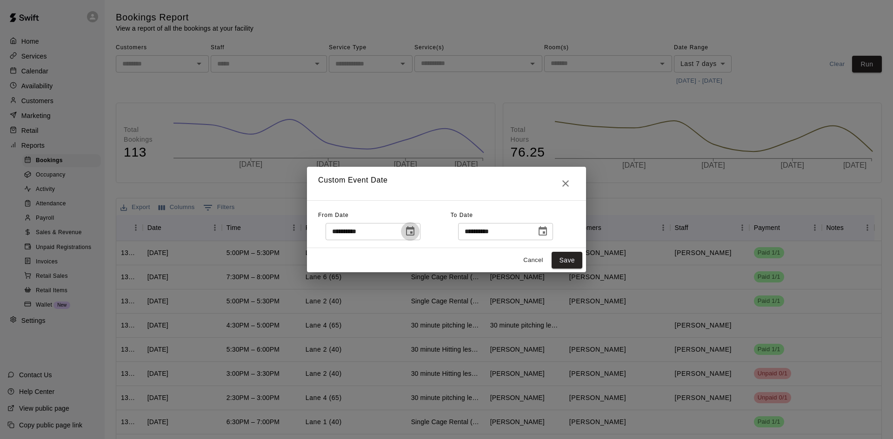
click at [414, 230] on icon "Choose date, selected date is Aug 12, 2025" at bounding box center [410, 230] width 8 height 9
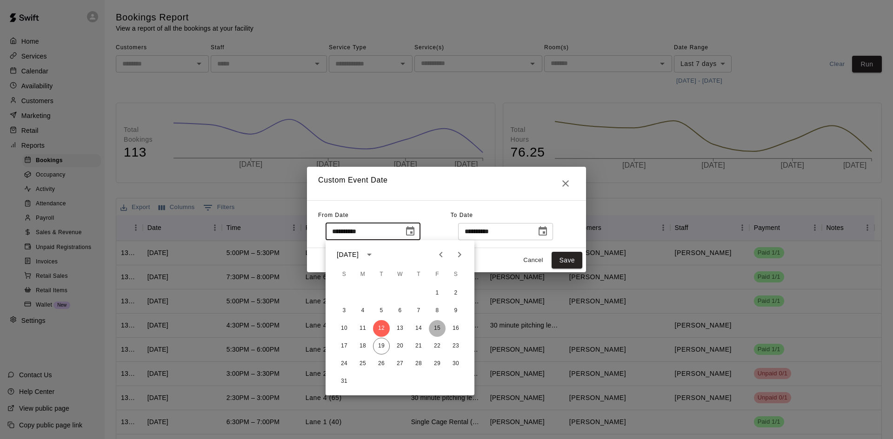
click at [433, 325] on button "15" at bounding box center [437, 328] width 17 height 17
type input "**********"
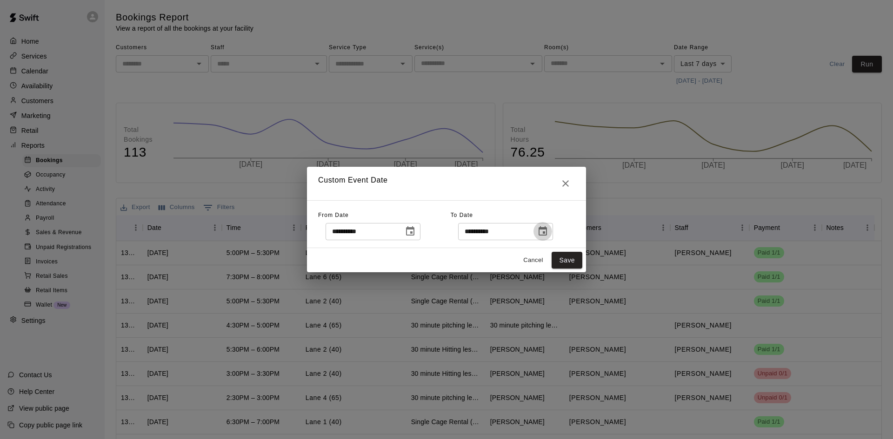
click at [547, 236] on icon "Choose date, selected date is Aug 19, 2025" at bounding box center [542, 230] width 8 height 9
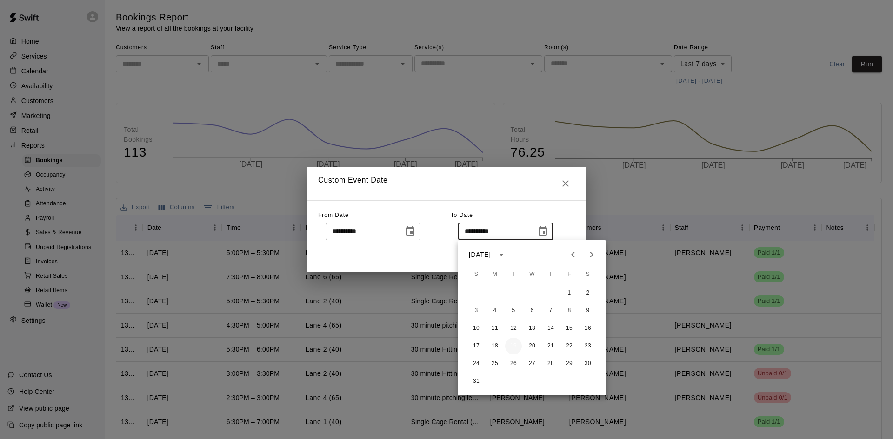
click at [514, 344] on button "19" at bounding box center [513, 346] width 17 height 17
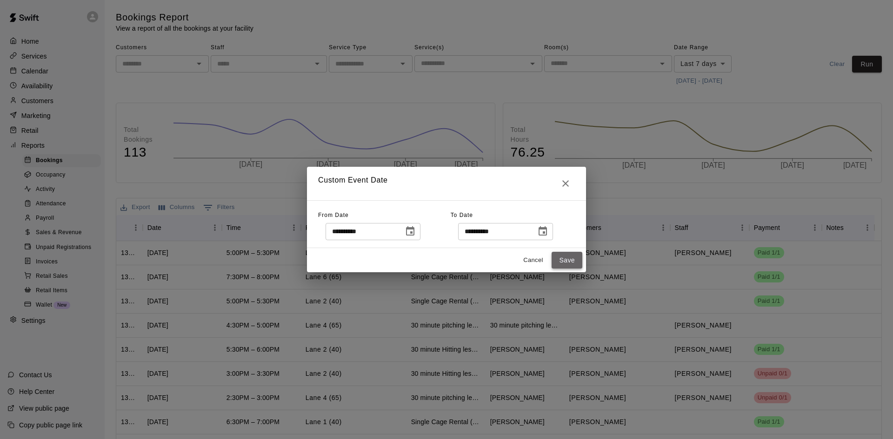
click at [561, 263] on button "Save" at bounding box center [566, 260] width 31 height 17
type input "******"
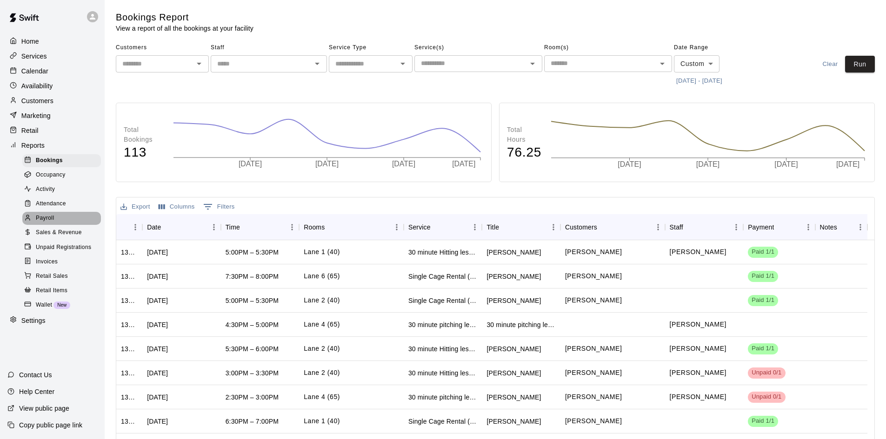
click at [60, 224] on div "Payroll" at bounding box center [61, 218] width 79 height 13
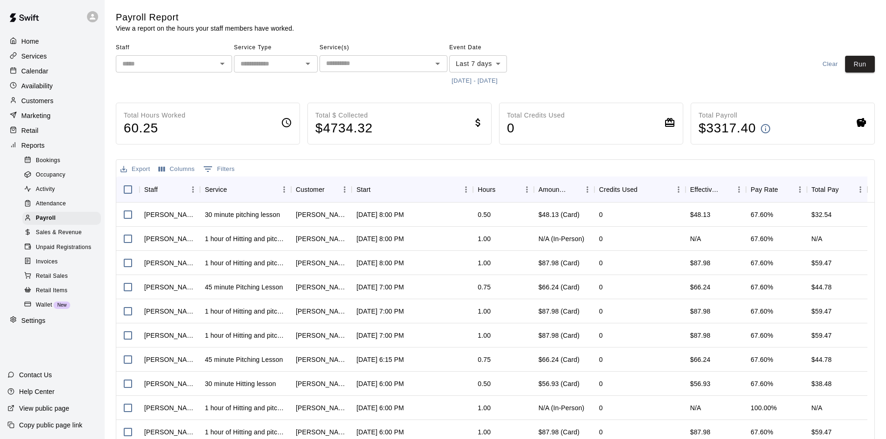
click at [473, 81] on button "[DATE] - [DATE]" at bounding box center [474, 81] width 51 height 14
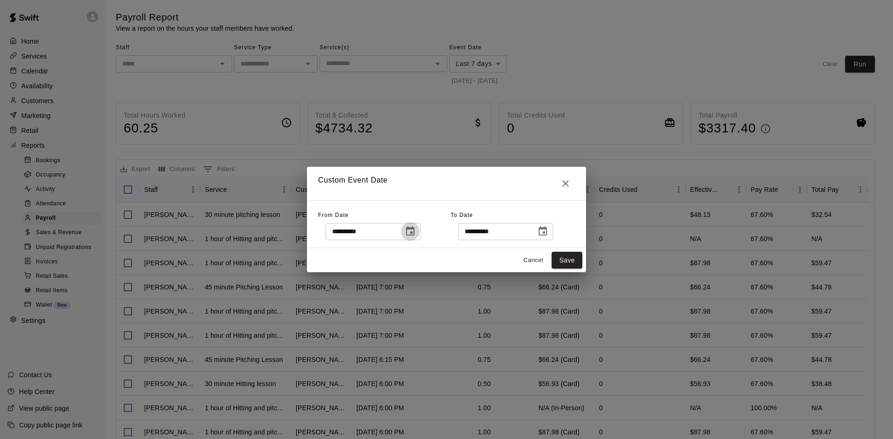
click at [414, 229] on icon "Choose date, selected date is Aug 12, 2025" at bounding box center [410, 230] width 8 height 9
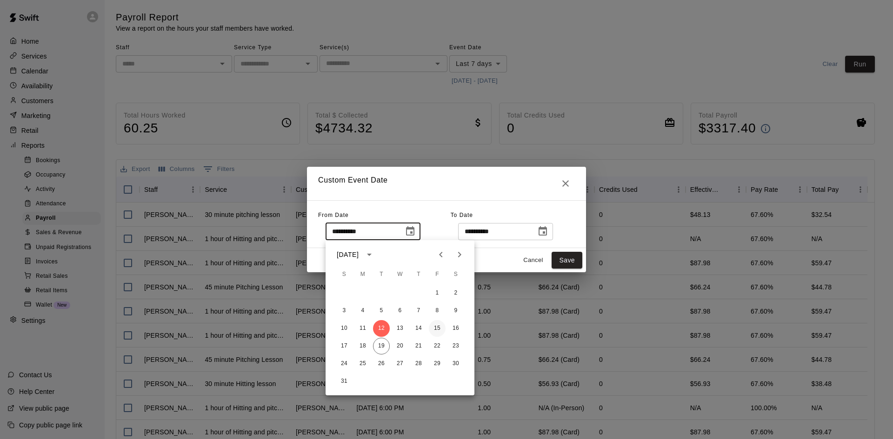
drag, startPoint x: 438, startPoint y: 325, endPoint x: 451, endPoint y: 293, distance: 33.4
click at [439, 324] on button "15" at bounding box center [437, 328] width 17 height 17
type input "**********"
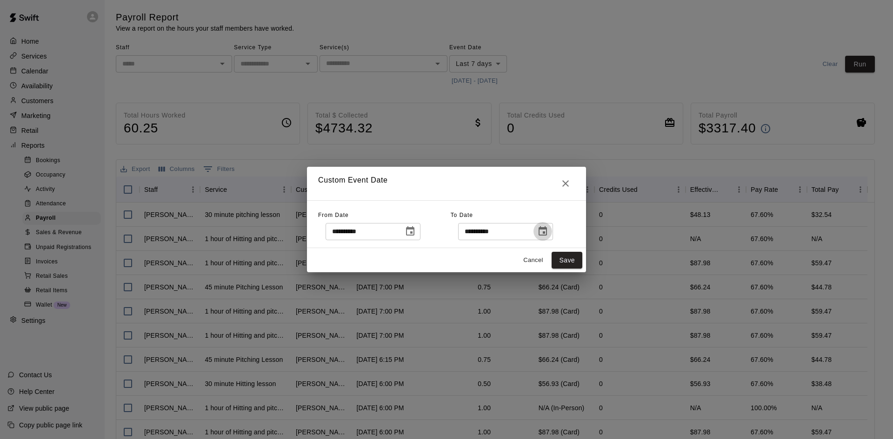
click at [548, 231] on icon "Choose date, selected date is Aug 19, 2025" at bounding box center [542, 231] width 11 height 11
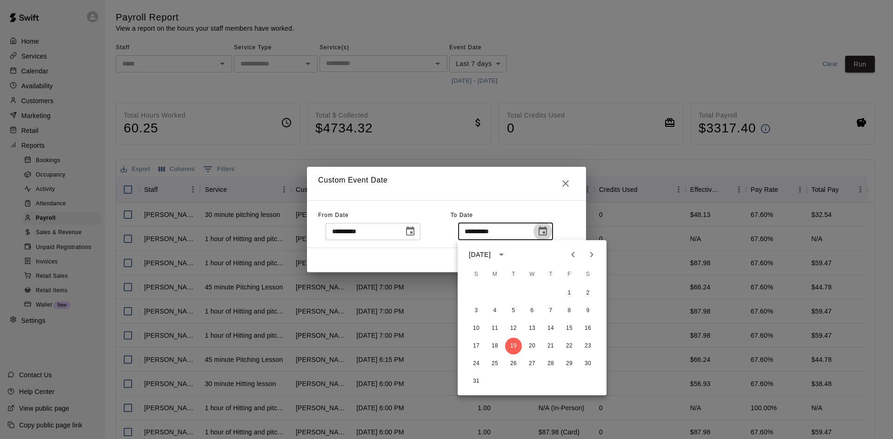
click at [548, 227] on icon "Choose date, selected date is Aug 19, 2025" at bounding box center [542, 231] width 11 height 11
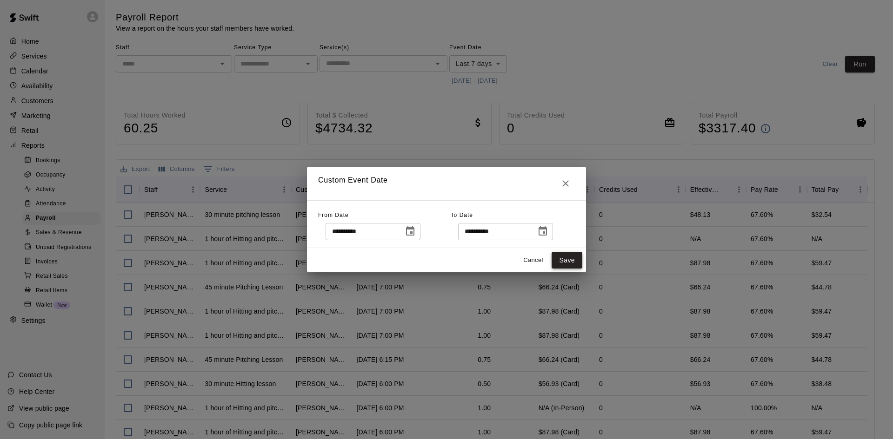
click at [558, 258] on button "Save" at bounding box center [566, 260] width 31 height 17
type input "******"
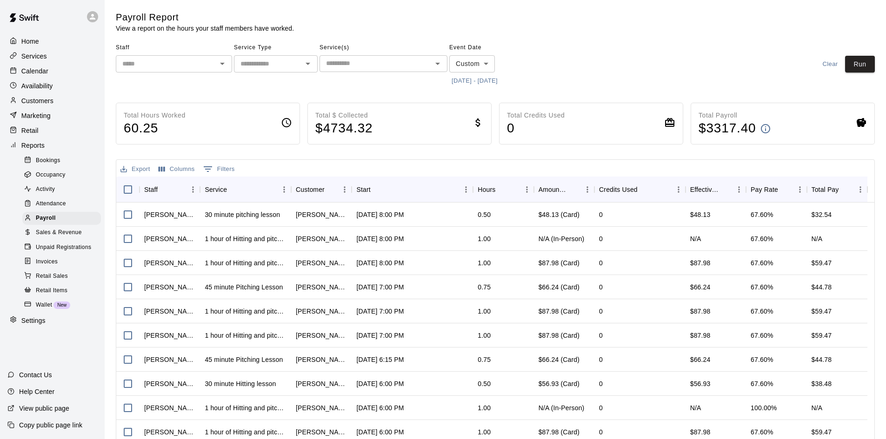
click at [176, 69] on input "text" at bounding box center [166, 64] width 95 height 12
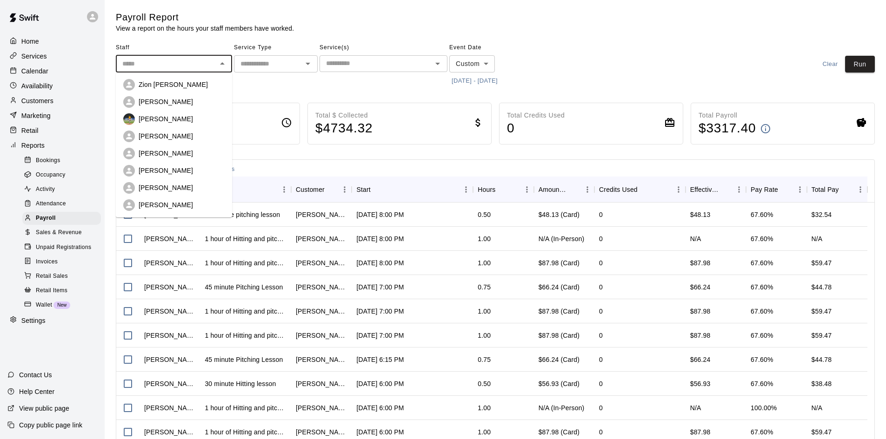
click at [173, 83] on div "Zion [PERSON_NAME]" at bounding box center [182, 84] width 86 height 9
type input "**********"
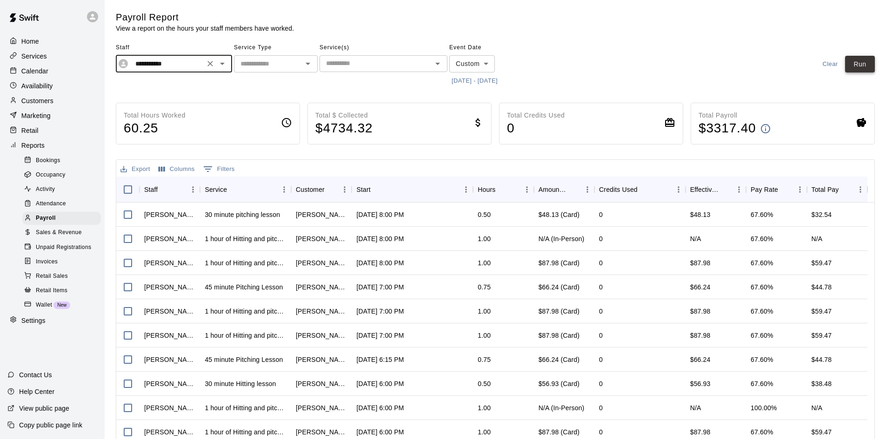
click at [853, 58] on button "Run" at bounding box center [860, 64] width 30 height 17
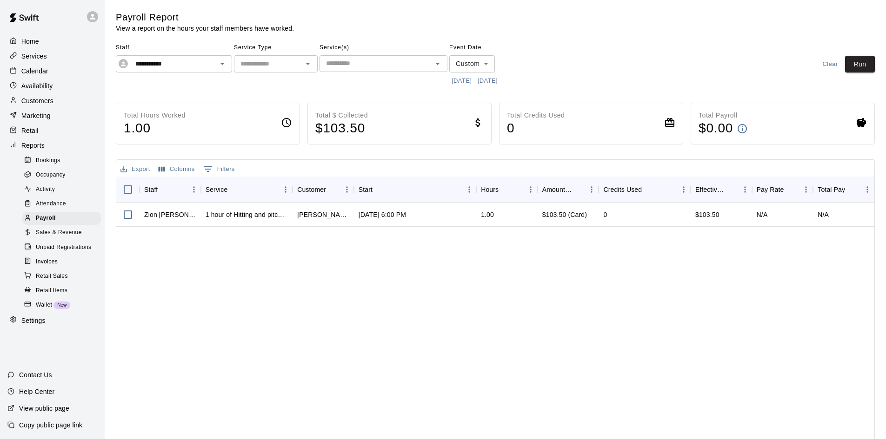
click at [184, 73] on div "**********" at bounding box center [174, 64] width 116 height 48
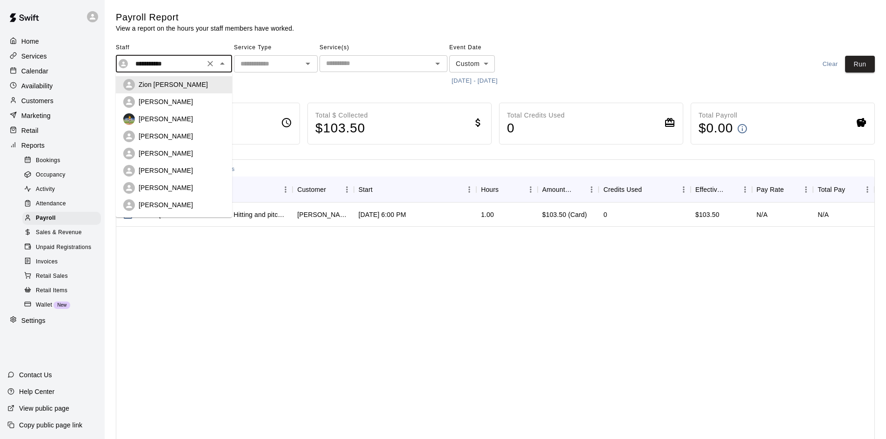
click at [181, 59] on input "**********" at bounding box center [167, 64] width 70 height 12
click at [181, 60] on input "**********" at bounding box center [167, 64] width 70 height 12
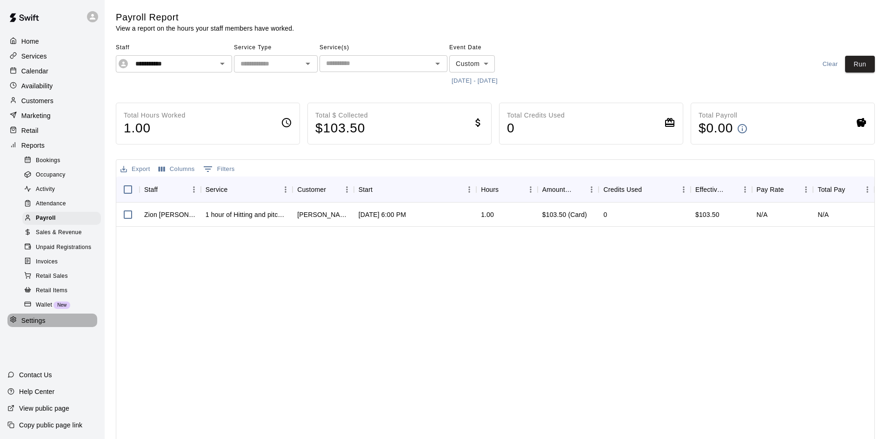
click at [40, 325] on p "Settings" at bounding box center [33, 320] width 24 height 9
select select "**"
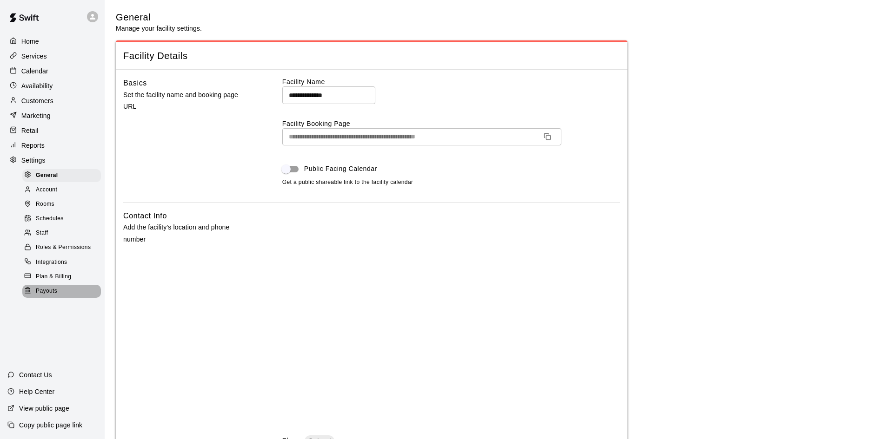
click at [52, 296] on span "Payouts" at bounding box center [46, 291] width 21 height 9
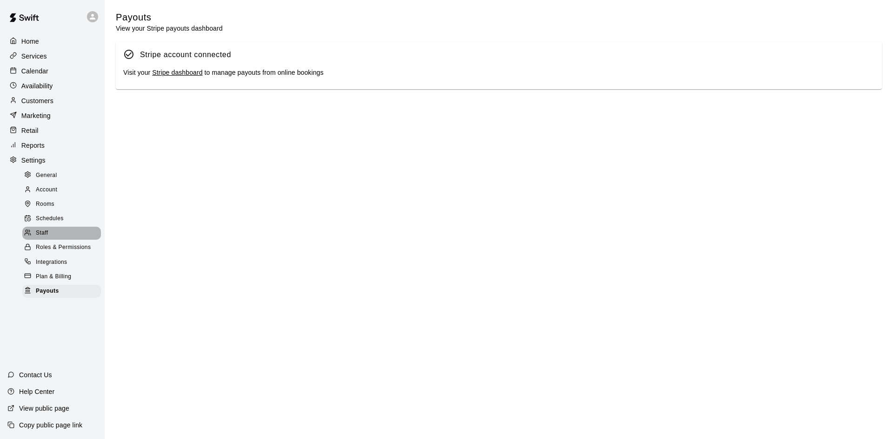
click at [42, 236] on span "Staff" at bounding box center [42, 233] width 12 height 9
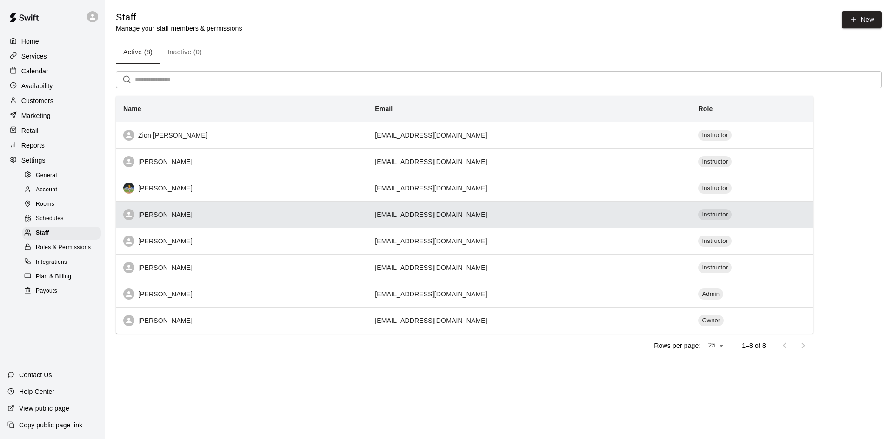
click at [458, 214] on td "[EMAIL_ADDRESS][DOMAIN_NAME]" at bounding box center [528, 214] width 323 height 27
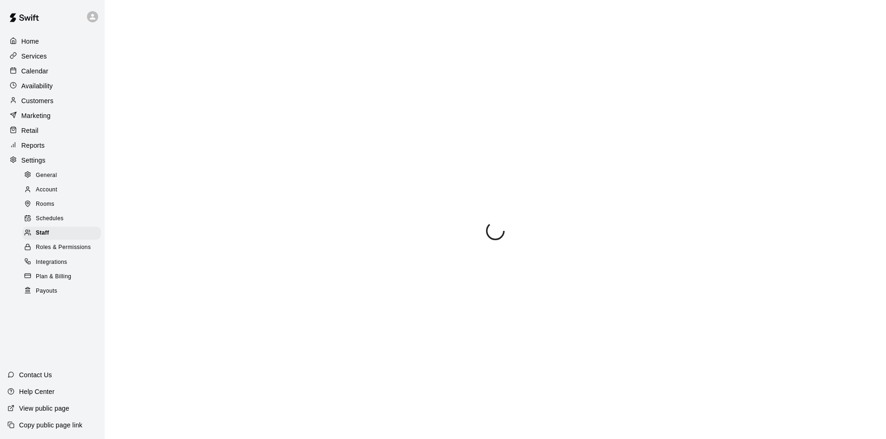
select select "**"
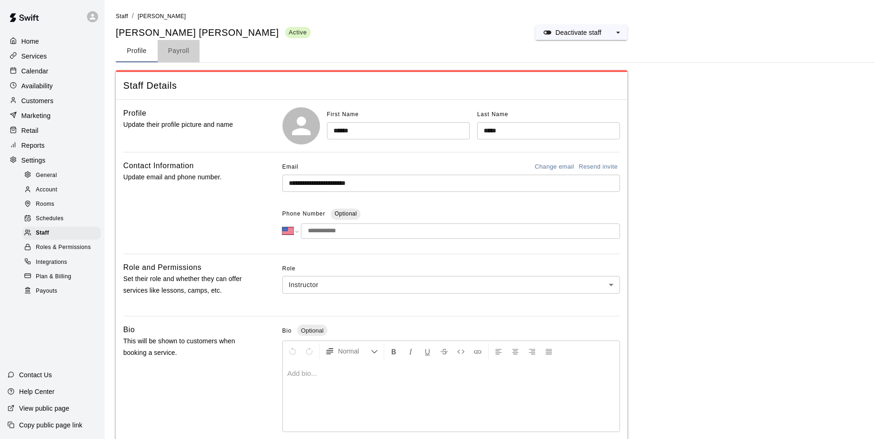
click at [176, 53] on button "Payroll" at bounding box center [179, 51] width 42 height 22
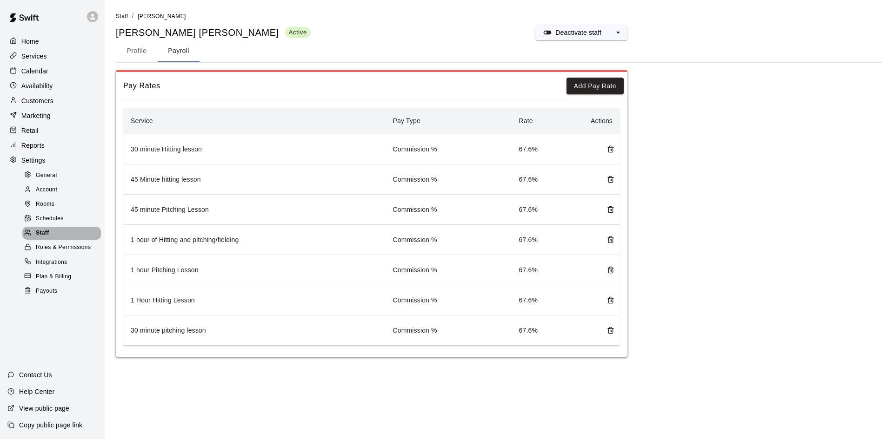
click at [41, 238] on span "Staff" at bounding box center [42, 233] width 13 height 9
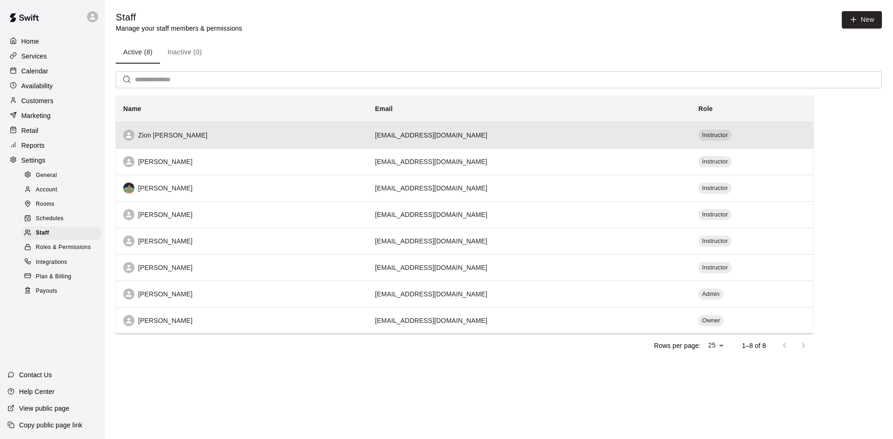
click at [217, 139] on div "Zion [PERSON_NAME]" at bounding box center [241, 135] width 237 height 11
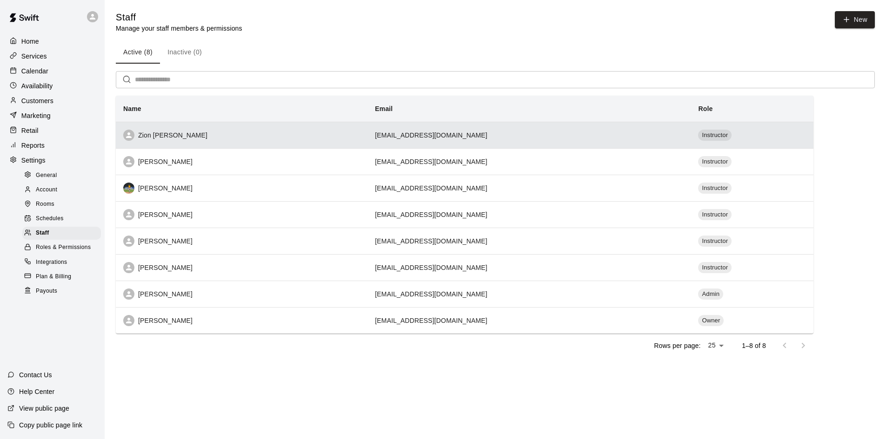
select select "**"
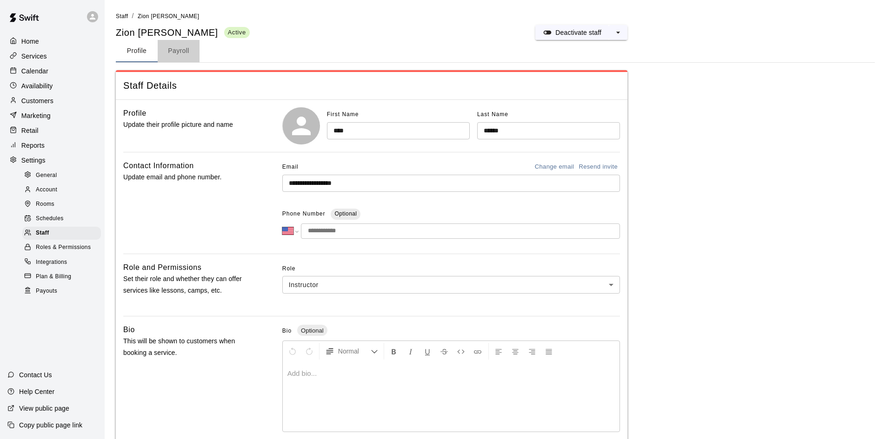
click at [182, 53] on button "Payroll" at bounding box center [179, 51] width 42 height 22
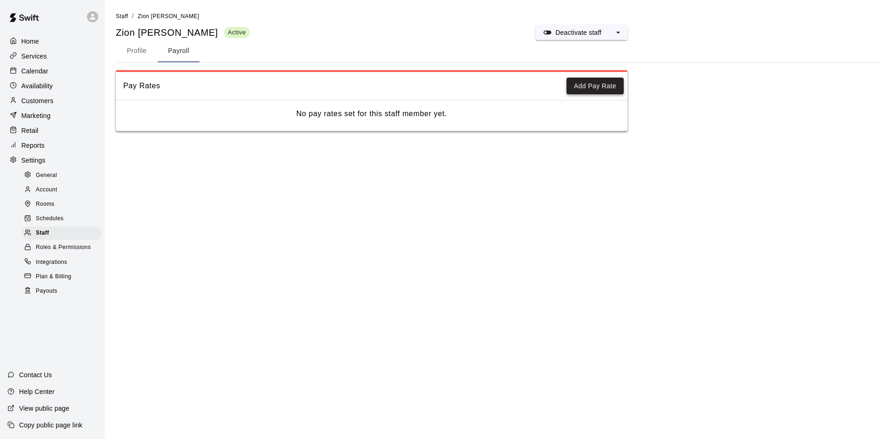
click at [623, 86] on button "Add Pay Rate" at bounding box center [594, 86] width 57 height 17
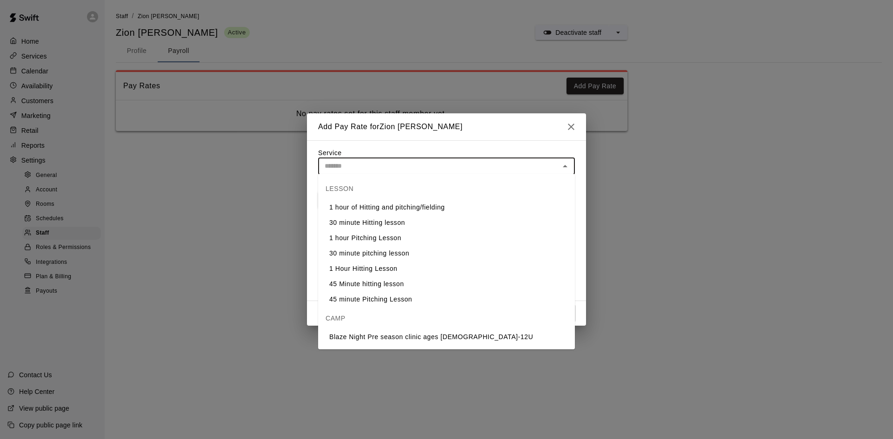
click at [411, 166] on input "text" at bounding box center [439, 166] width 236 height 12
click at [376, 207] on li "1 hour of Hitting and pitching/fielding" at bounding box center [446, 207] width 257 height 15
type input "**********"
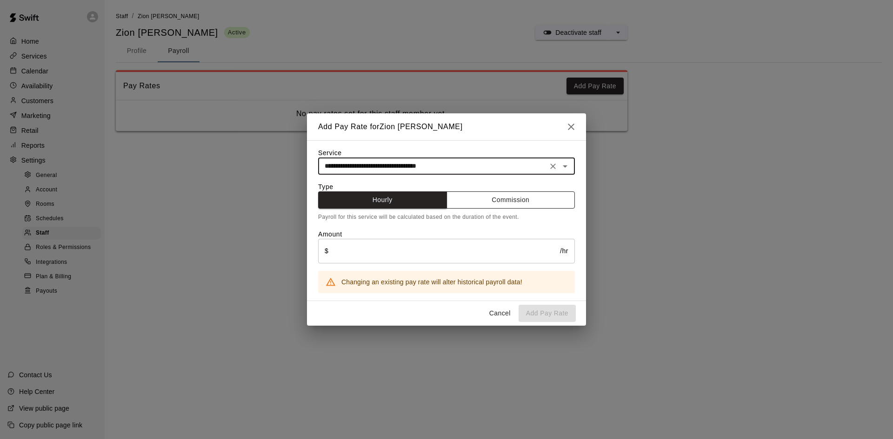
click at [517, 197] on button "Commission" at bounding box center [510, 200] width 129 height 17
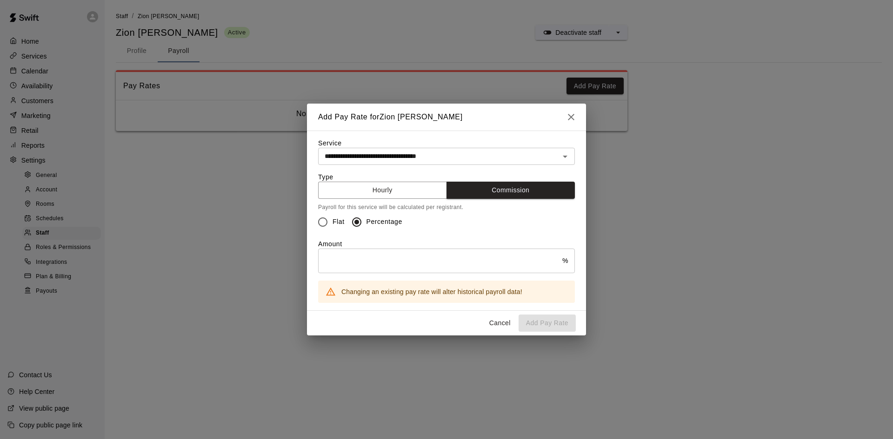
click at [356, 263] on input "text" at bounding box center [440, 261] width 244 height 25
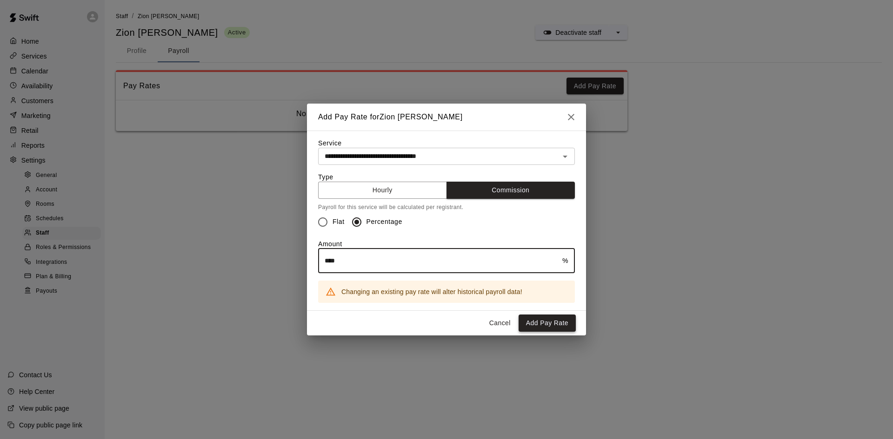
type input "****"
click at [547, 325] on button "Add Pay Rate" at bounding box center [546, 323] width 57 height 17
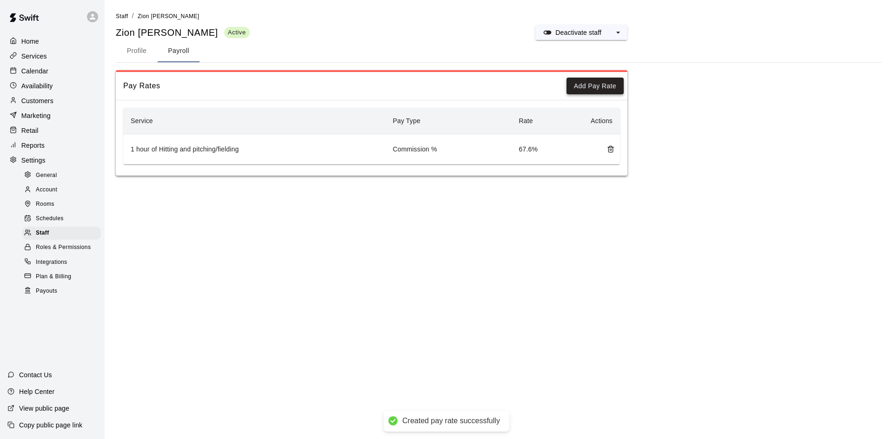
click at [579, 83] on button "Add Pay Rate" at bounding box center [594, 86] width 57 height 17
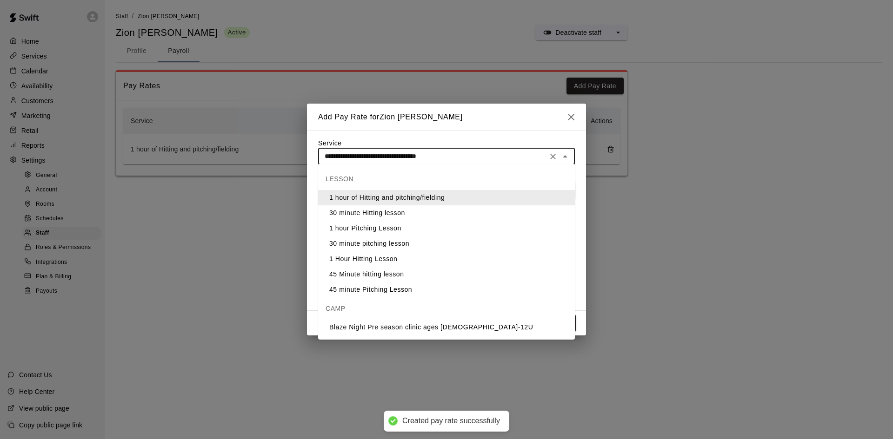
click at [456, 159] on input "**********" at bounding box center [433, 157] width 224 height 12
click at [391, 207] on li "30 minute Hitting lesson" at bounding box center [446, 213] width 257 height 15
type input "**********"
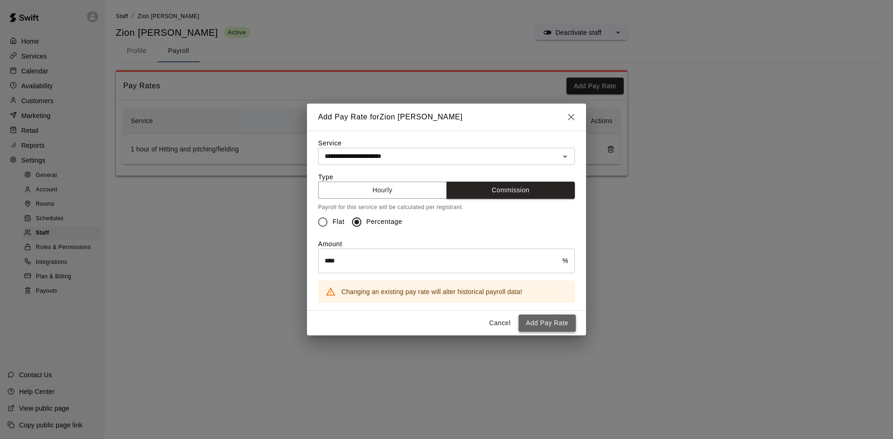
click at [546, 321] on button "Add Pay Rate" at bounding box center [546, 323] width 57 height 17
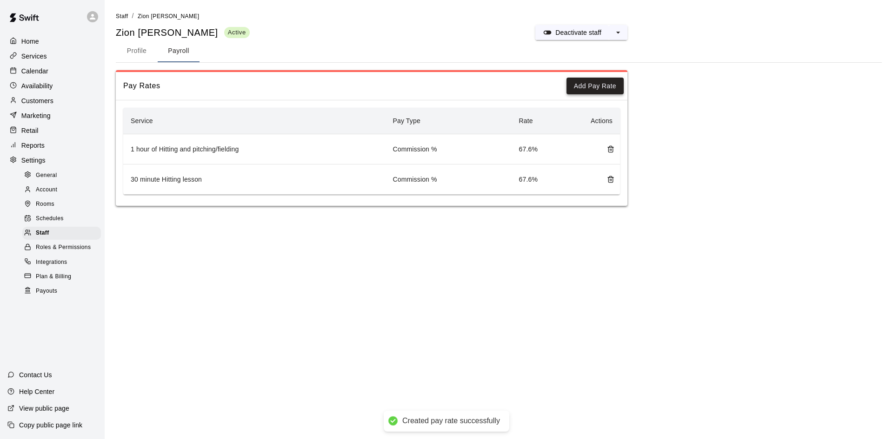
click at [588, 83] on button "Add Pay Rate" at bounding box center [594, 86] width 57 height 17
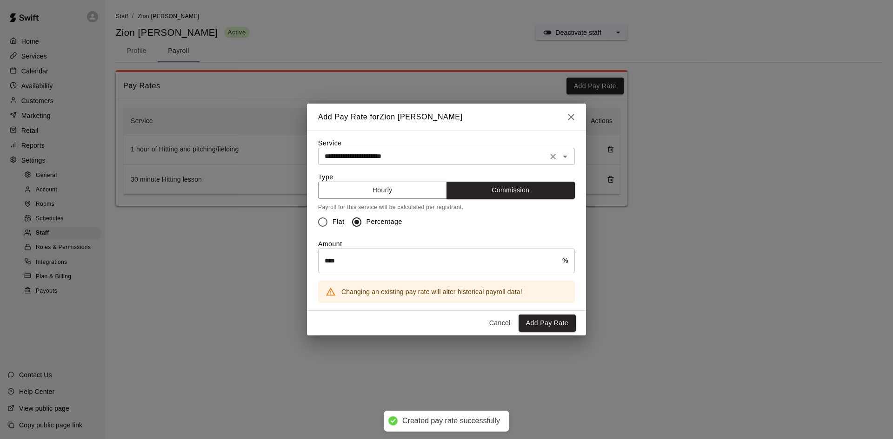
click at [439, 148] on div "**********" at bounding box center [446, 156] width 257 height 17
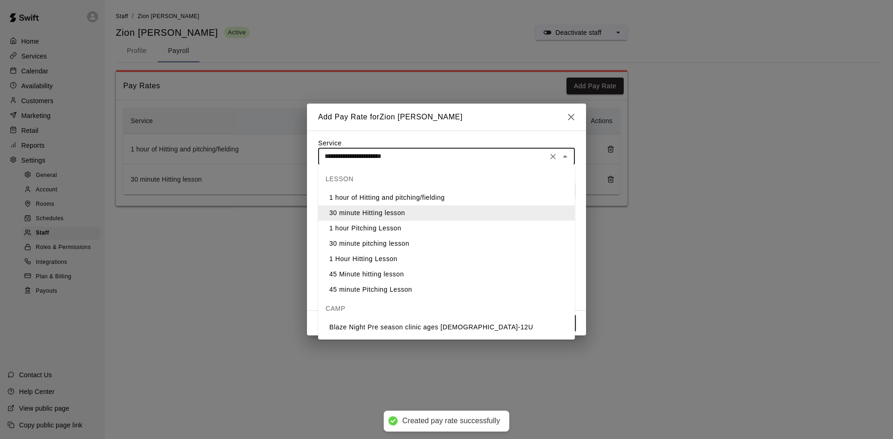
click at [395, 224] on li "1 hour Pitching Lesson" at bounding box center [446, 228] width 257 height 15
type input "**********"
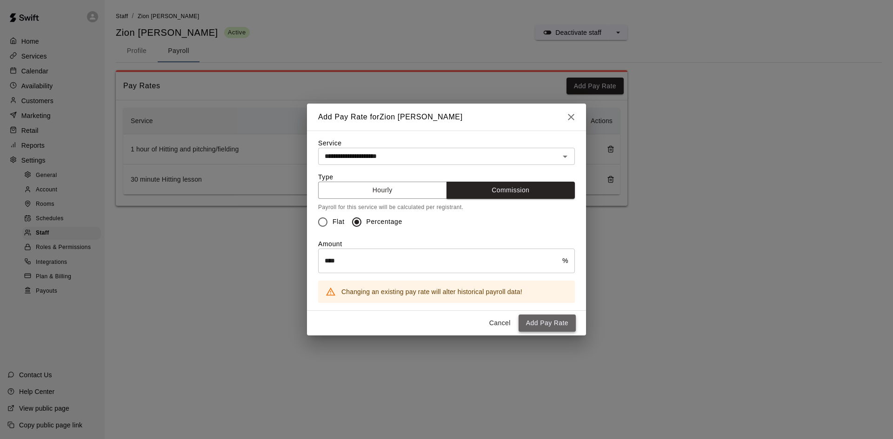
click at [549, 321] on button "Add Pay Rate" at bounding box center [546, 323] width 57 height 17
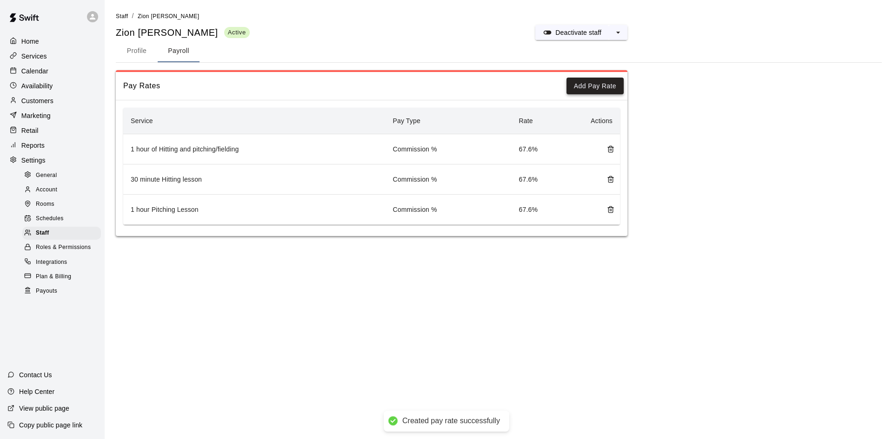
click at [590, 89] on button "Add Pay Rate" at bounding box center [594, 86] width 57 height 17
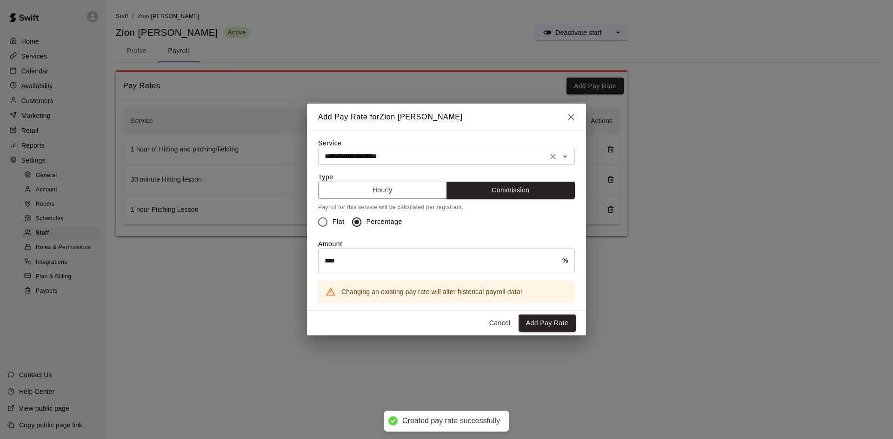
click at [420, 161] on input "**********" at bounding box center [433, 157] width 224 height 12
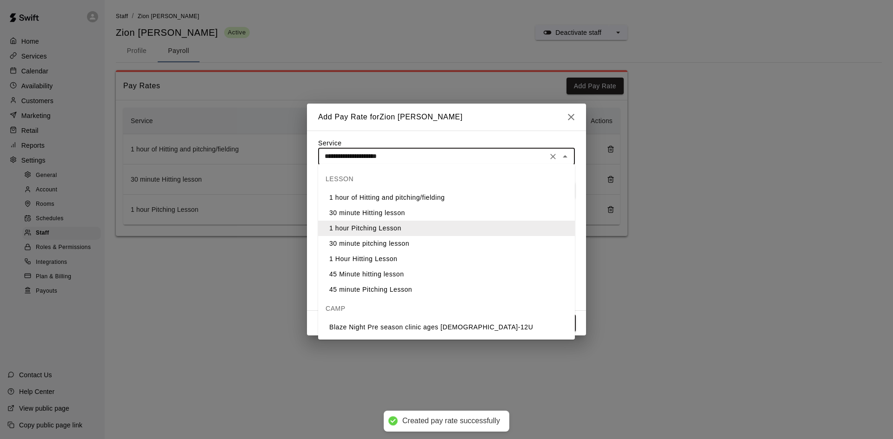
click at [392, 244] on li "30 minute pitching lesson" at bounding box center [446, 243] width 257 height 15
type input "**********"
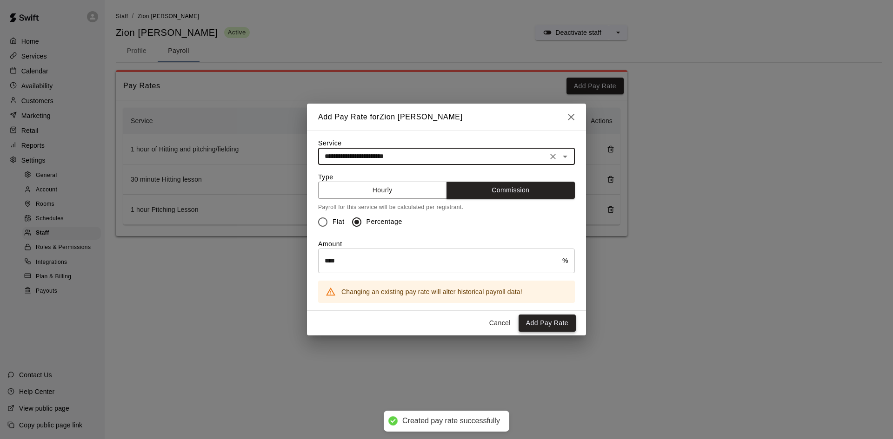
click at [557, 319] on button "Add Pay Rate" at bounding box center [546, 323] width 57 height 17
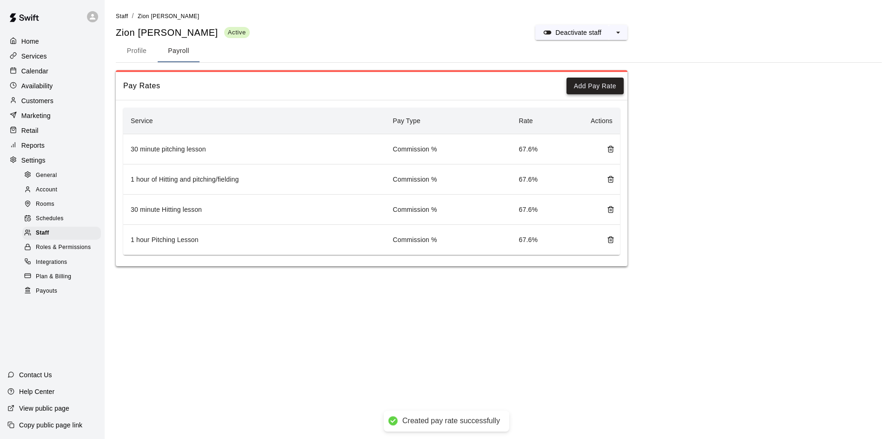
click at [590, 91] on button "Add Pay Rate" at bounding box center [594, 86] width 57 height 17
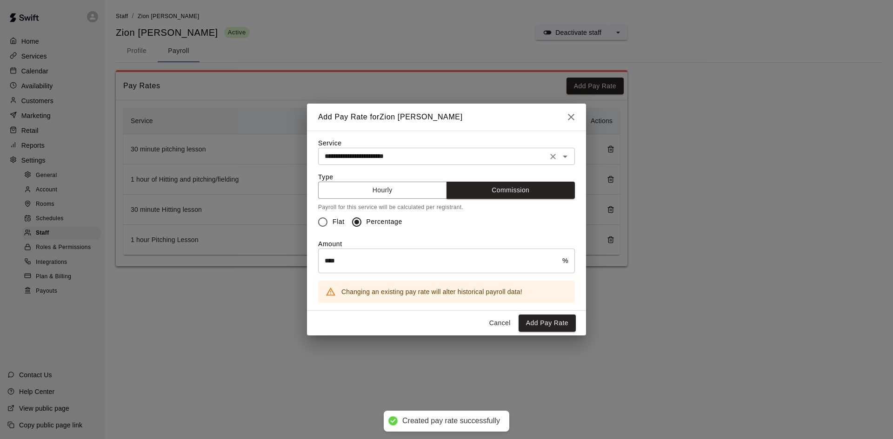
click at [421, 159] on input "**********" at bounding box center [433, 157] width 224 height 12
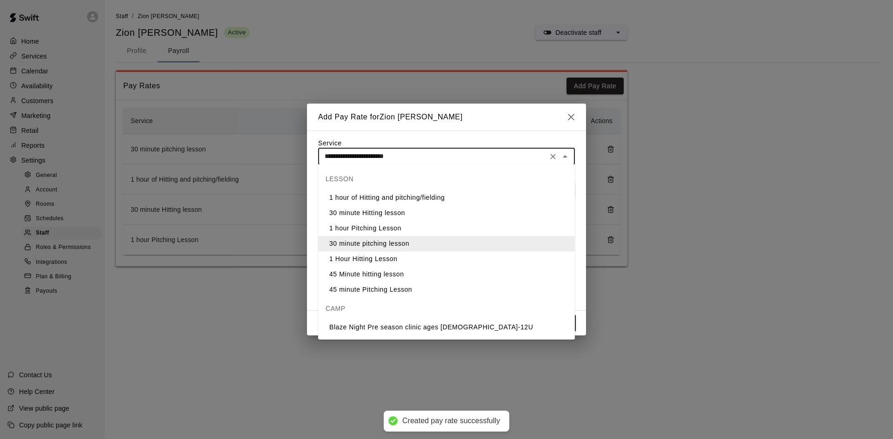
click at [391, 262] on li "1 Hour Hitting Lesson" at bounding box center [446, 259] width 257 height 15
type input "**********"
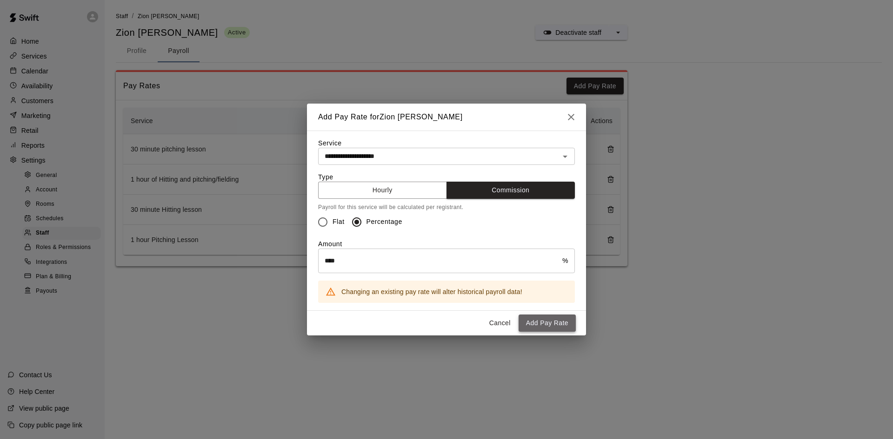
click at [537, 319] on button "Add Pay Rate" at bounding box center [546, 323] width 57 height 17
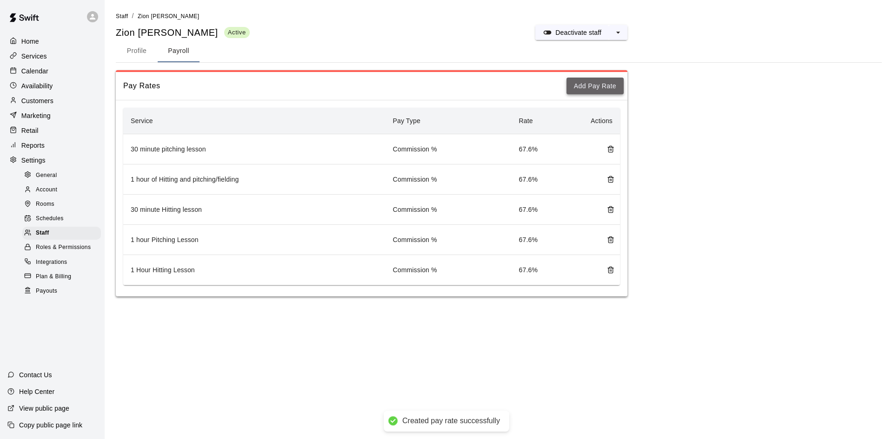
click at [600, 84] on button "Add Pay Rate" at bounding box center [594, 86] width 57 height 17
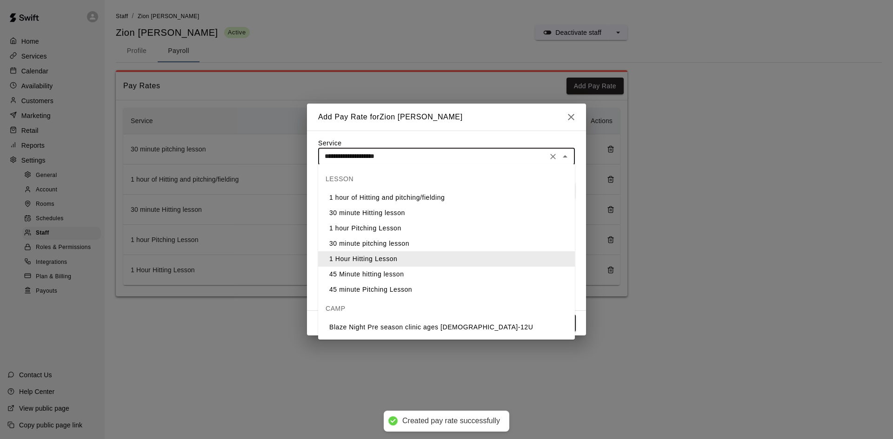
click at [397, 160] on input "**********" at bounding box center [433, 157] width 224 height 12
click at [395, 271] on li "45 Minute hitting lesson" at bounding box center [446, 274] width 257 height 15
type input "**********"
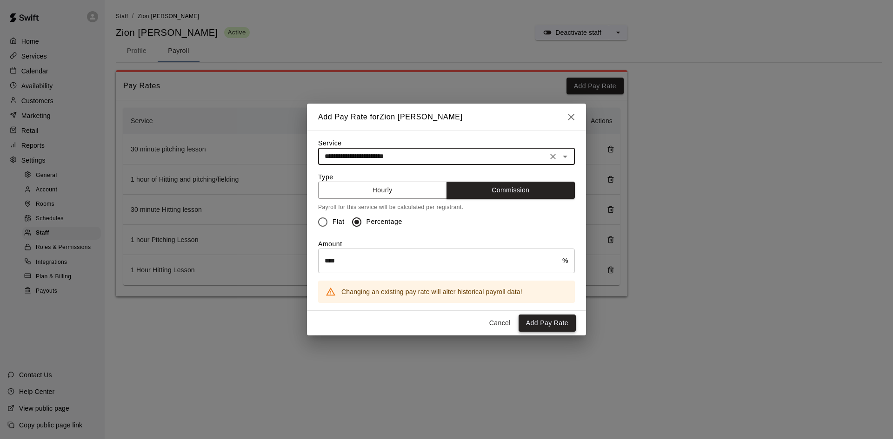
click at [563, 325] on button "Add Pay Rate" at bounding box center [546, 323] width 57 height 17
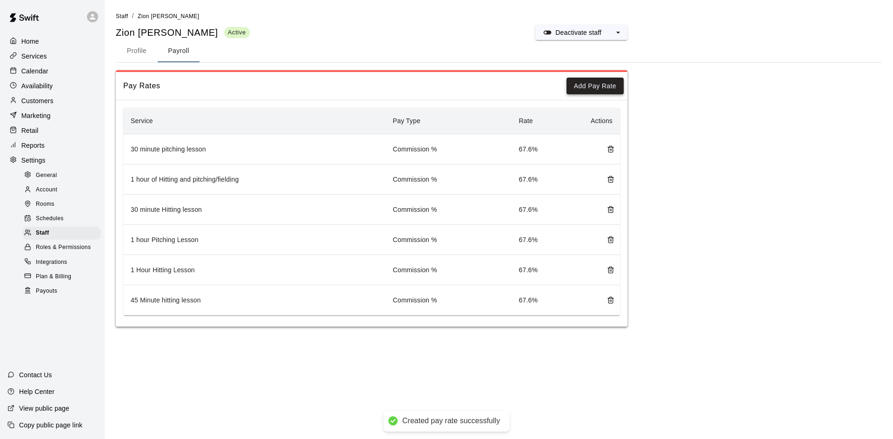
click at [584, 85] on button "Add Pay Rate" at bounding box center [594, 86] width 57 height 17
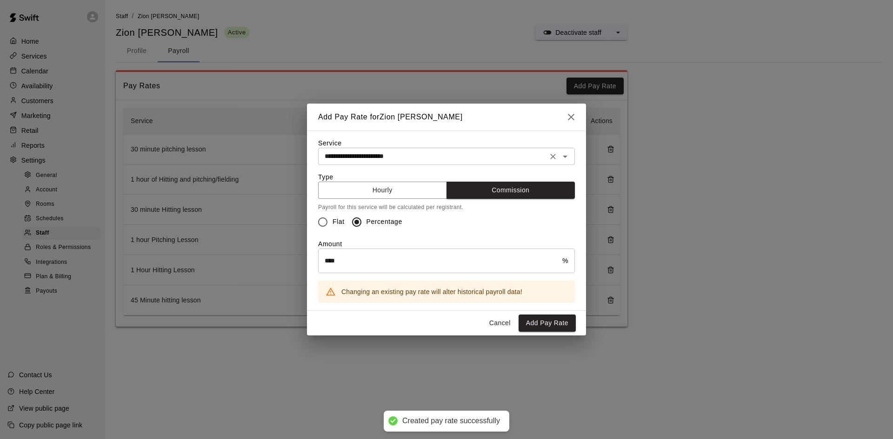
click at [392, 158] on input "**********" at bounding box center [433, 157] width 224 height 12
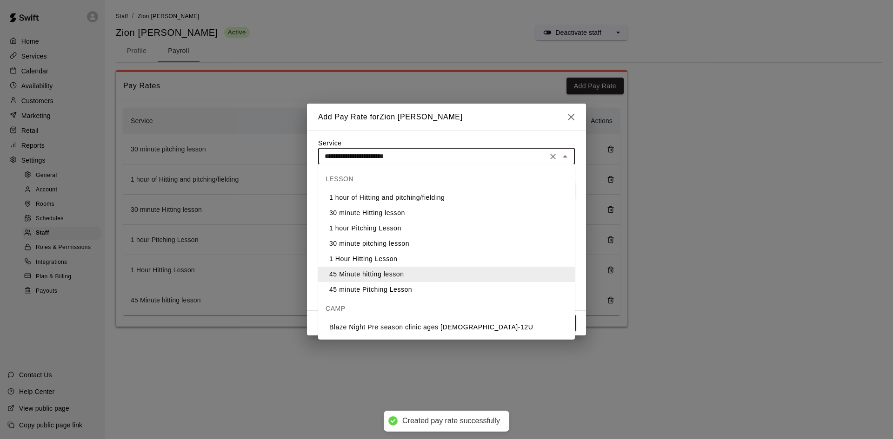
click at [375, 286] on li "45 minute Pitching Lesson" at bounding box center [446, 289] width 257 height 15
type input "**********"
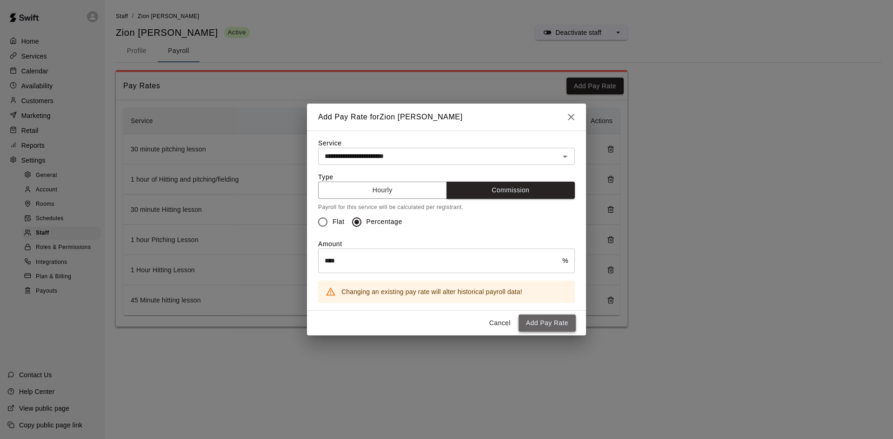
click at [546, 324] on button "Add Pay Rate" at bounding box center [546, 323] width 57 height 17
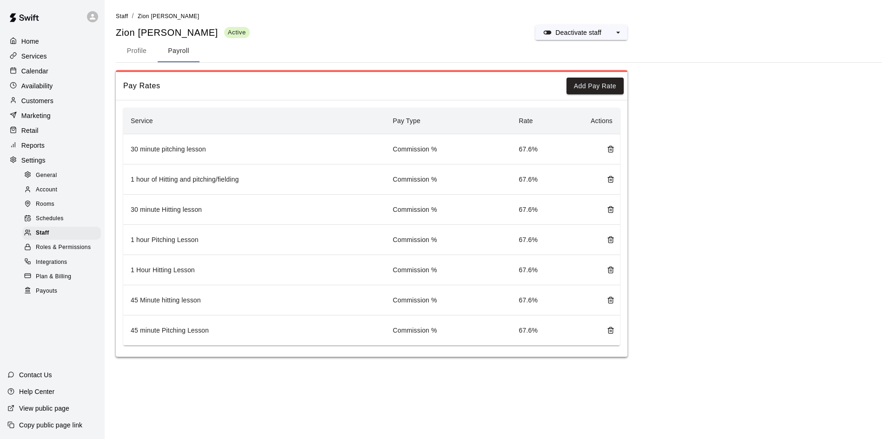
click at [36, 157] on div "Home Services Calendar Availability Customers Marketing Retail Reports Settings…" at bounding box center [52, 165] width 105 height 265
click at [37, 149] on p "Reports" at bounding box center [32, 145] width 23 height 9
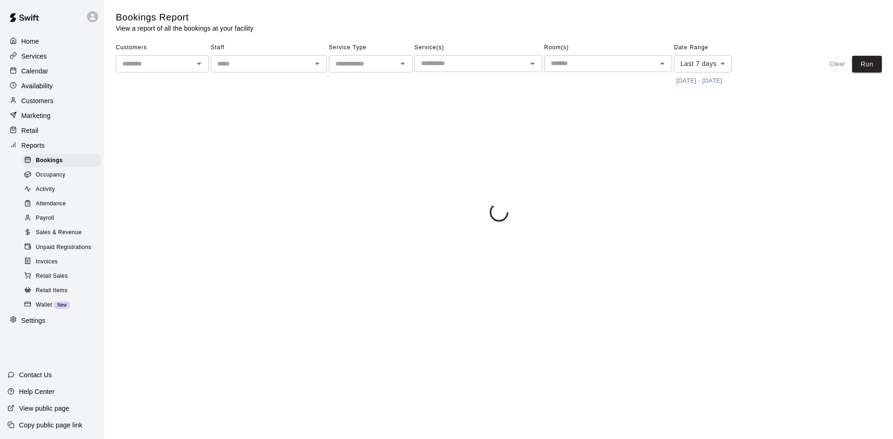
click at [46, 221] on span "Payroll" at bounding box center [45, 218] width 18 height 9
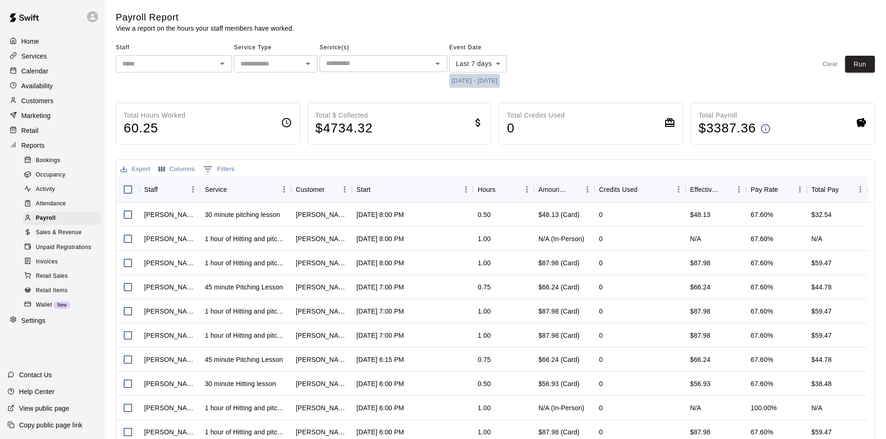
click at [475, 82] on button "[DATE] - [DATE]" at bounding box center [474, 81] width 51 height 14
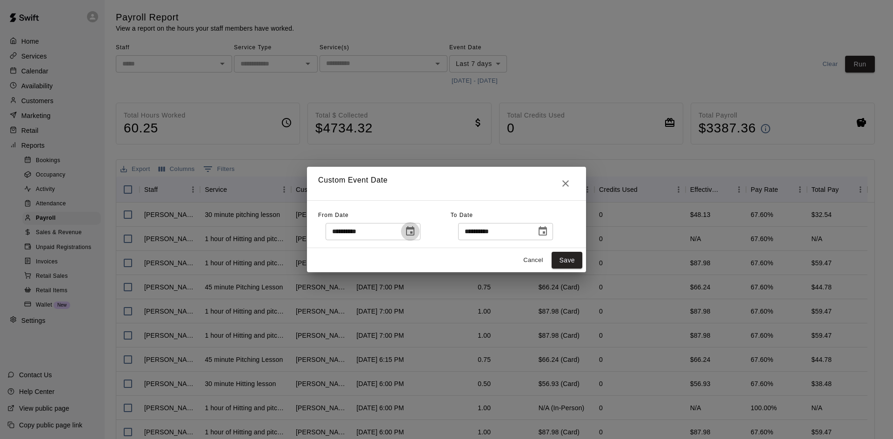
click at [416, 231] on icon "Choose date, selected date is Aug 12, 2025" at bounding box center [410, 231] width 11 height 11
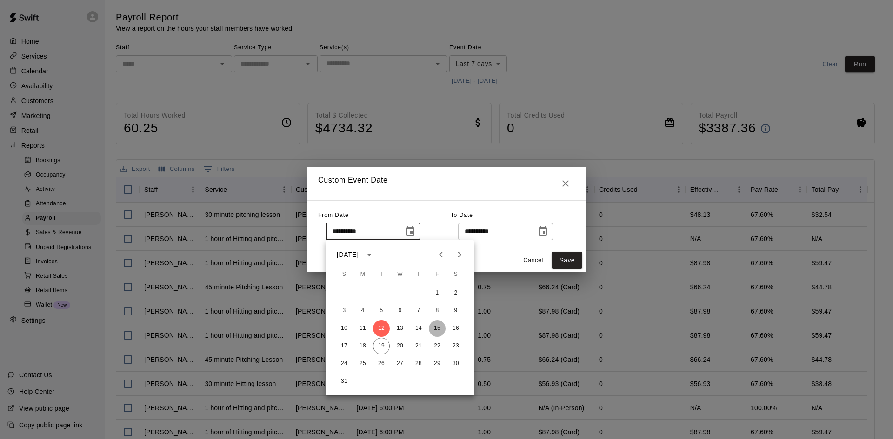
click at [435, 326] on button "15" at bounding box center [437, 328] width 17 height 17
type input "**********"
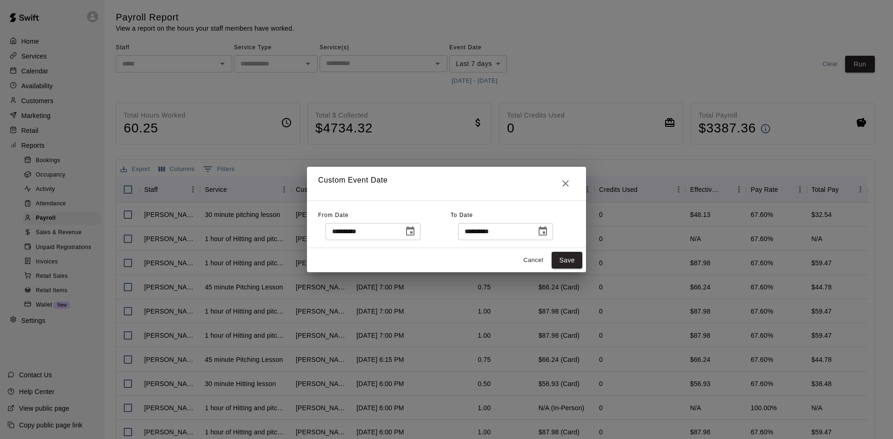
click at [552, 225] on button "Choose date, selected date is Aug 19, 2025" at bounding box center [542, 231] width 19 height 19
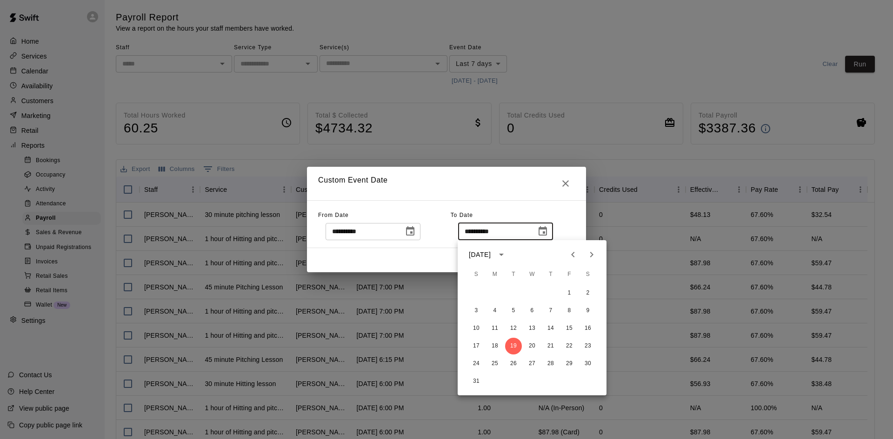
click at [530, 228] on input "**********" at bounding box center [494, 231] width 72 height 17
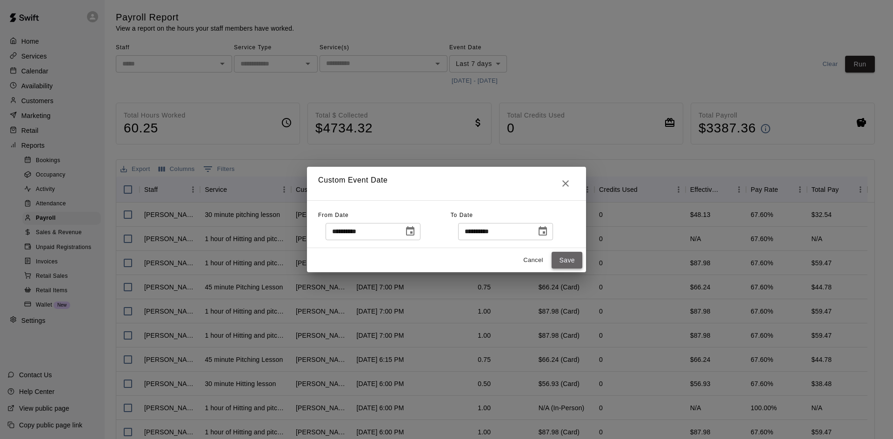
click at [559, 259] on button "Save" at bounding box center [566, 260] width 31 height 17
type input "******"
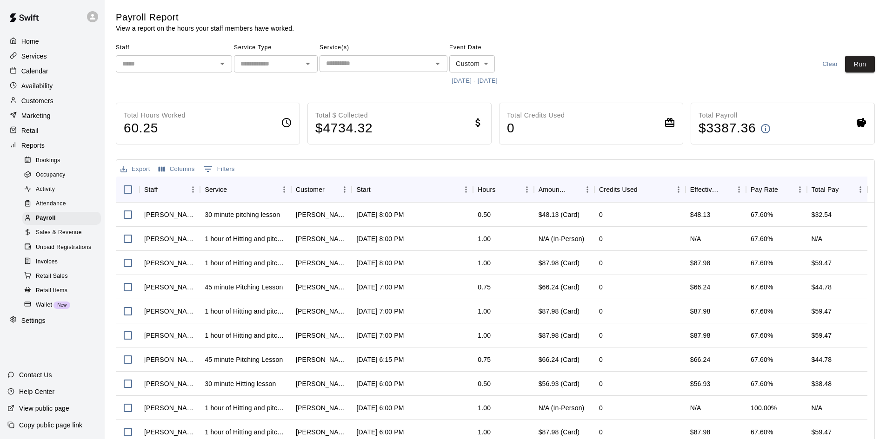
click at [202, 69] on input "text" at bounding box center [166, 64] width 95 height 12
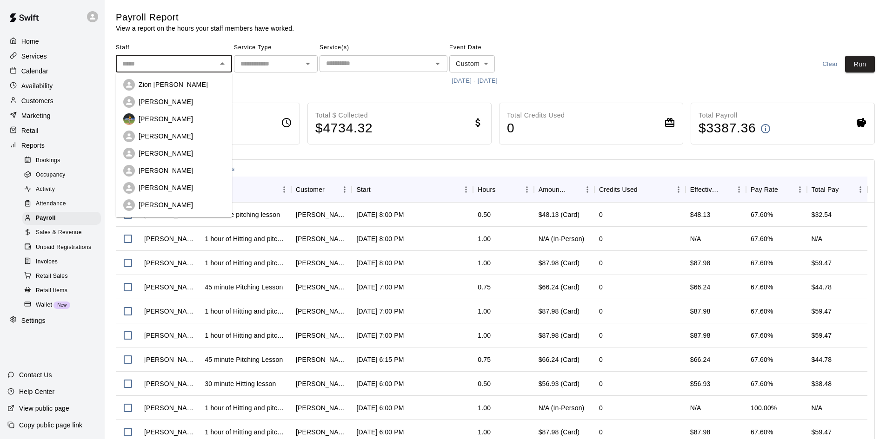
click at [182, 86] on div "Zion [PERSON_NAME]" at bounding box center [182, 84] width 86 height 9
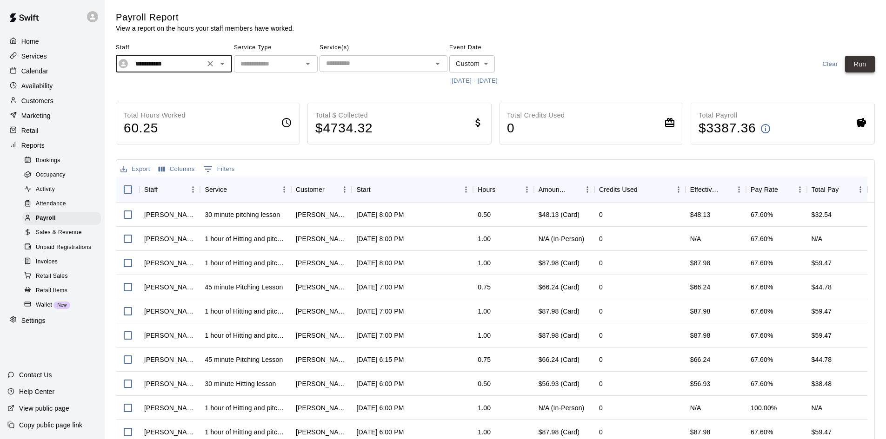
click at [857, 67] on button "Run" at bounding box center [860, 64] width 30 height 17
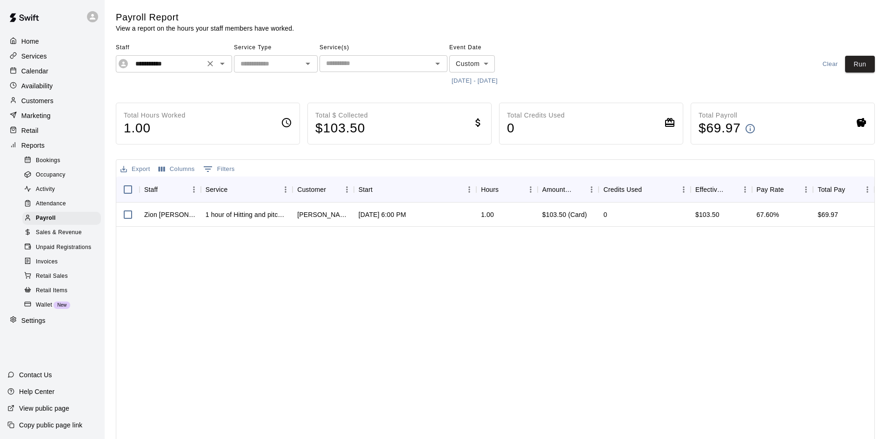
click at [195, 69] on input "**********" at bounding box center [167, 64] width 70 height 12
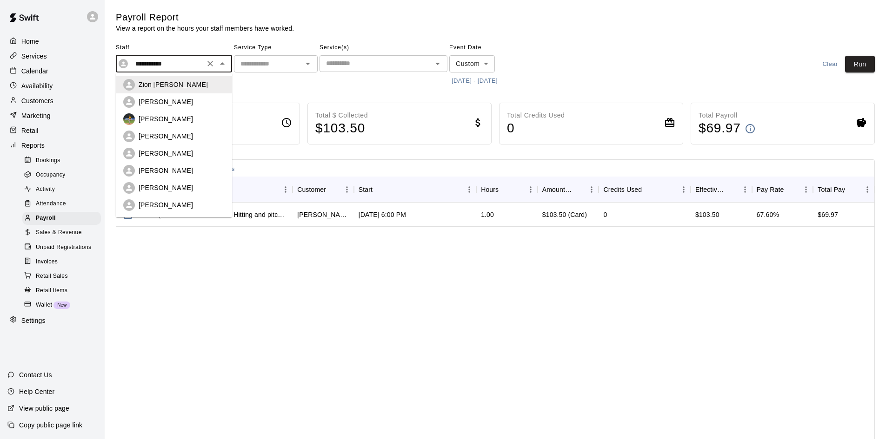
click at [188, 139] on div "[PERSON_NAME]" at bounding box center [182, 136] width 86 height 9
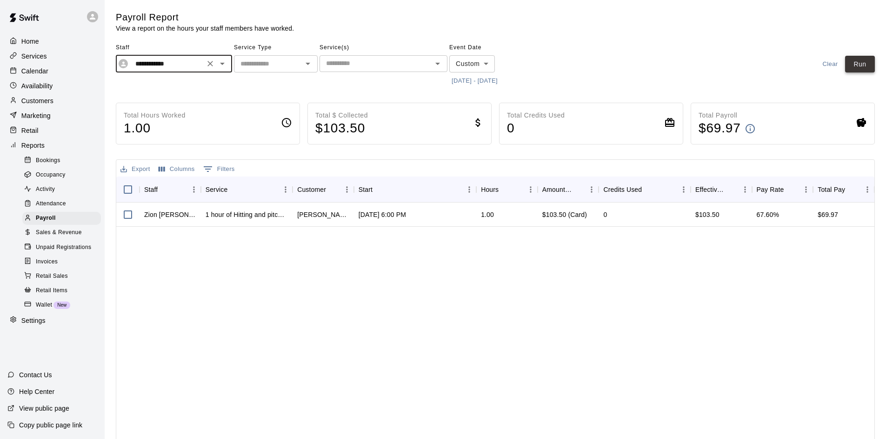
click at [857, 63] on button "Run" at bounding box center [860, 64] width 30 height 17
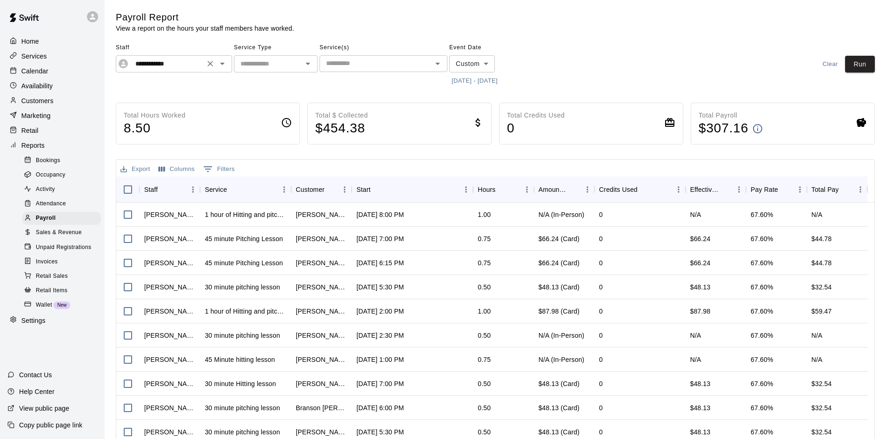
click at [190, 66] on input "**********" at bounding box center [167, 64] width 70 height 12
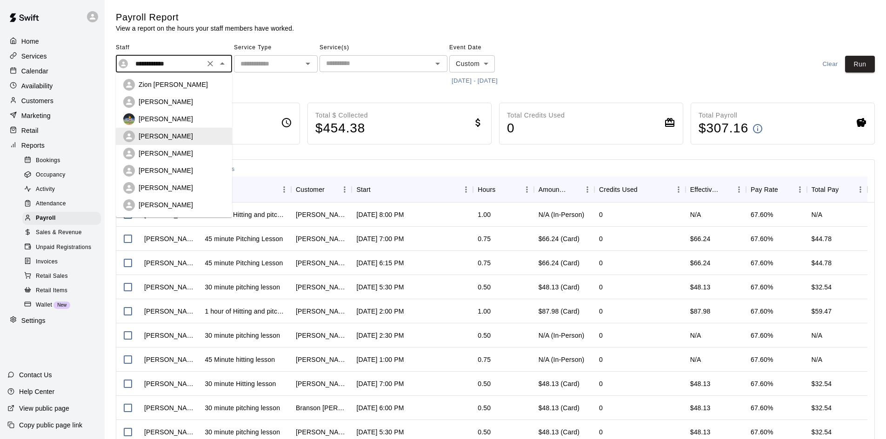
click at [185, 149] on div "[PERSON_NAME]" at bounding box center [182, 153] width 86 height 9
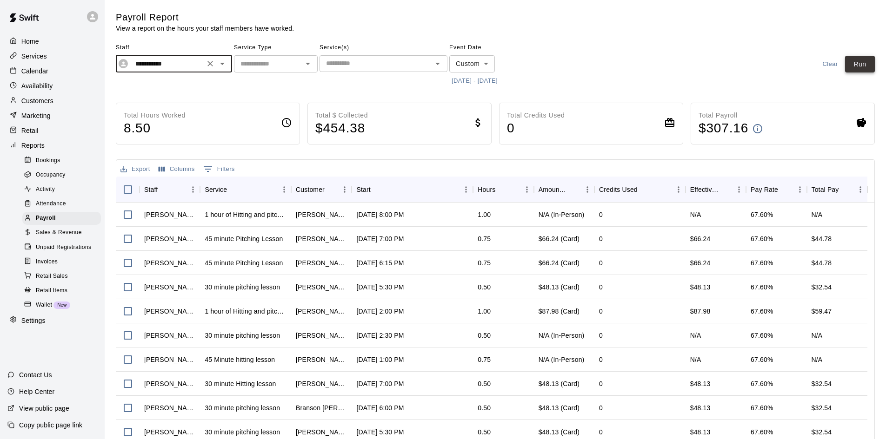
click at [866, 66] on button "Run" at bounding box center [860, 64] width 30 height 17
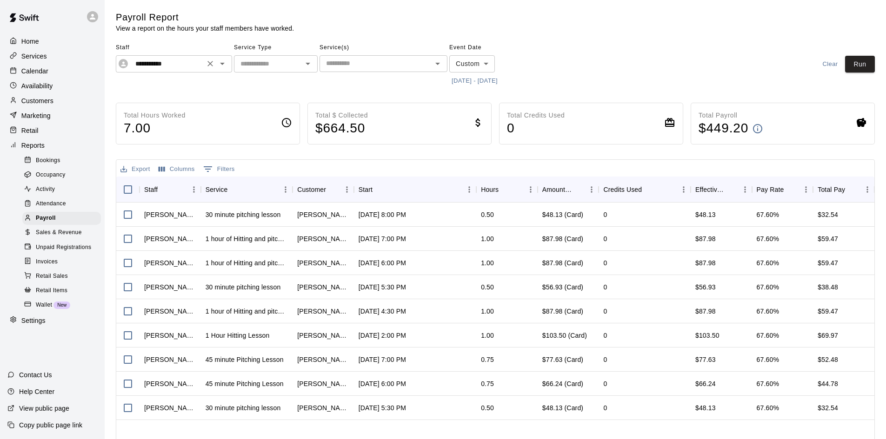
click at [154, 66] on input "**********" at bounding box center [167, 64] width 70 height 12
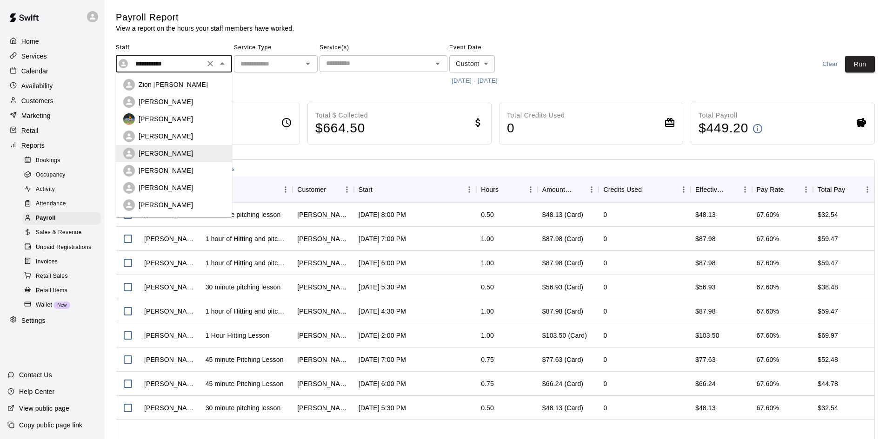
click at [159, 168] on p "[PERSON_NAME]" at bounding box center [166, 170] width 54 height 9
type input "**********"
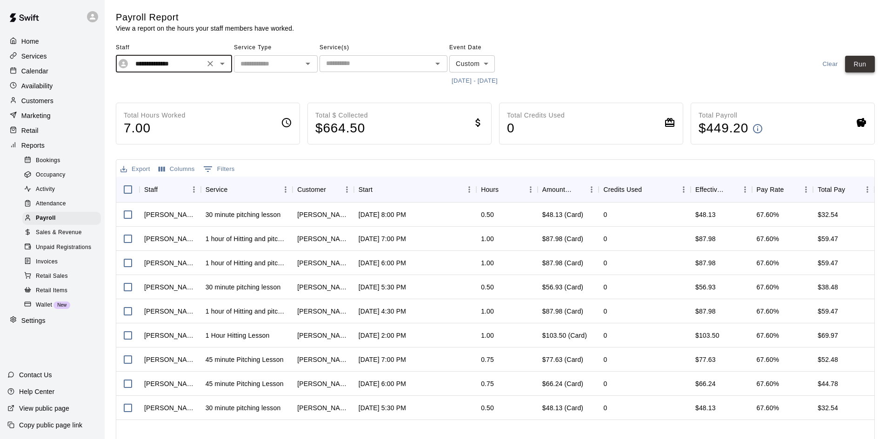
click at [859, 68] on button "Run" at bounding box center [860, 64] width 30 height 17
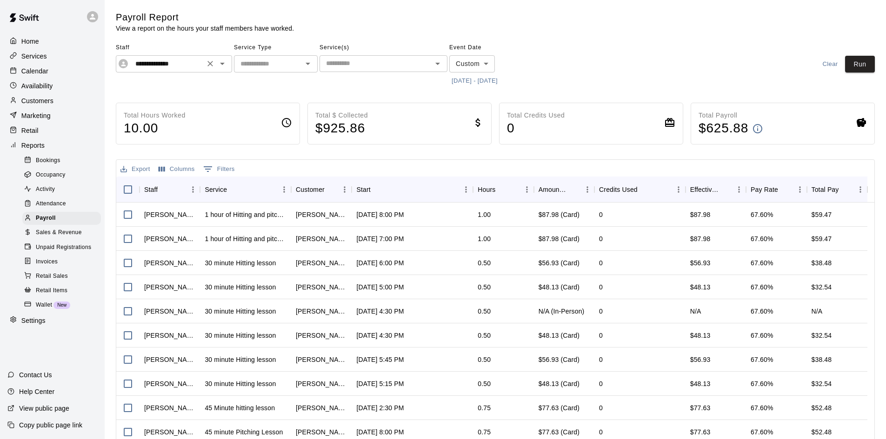
click at [180, 66] on input "**********" at bounding box center [167, 64] width 70 height 12
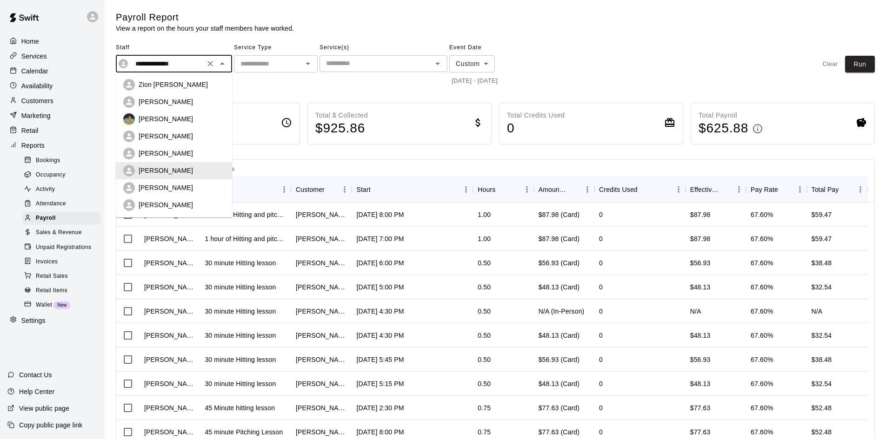
click at [180, 66] on input "**********" at bounding box center [167, 64] width 70 height 12
click at [210, 62] on icon "Clear" at bounding box center [210, 63] width 9 height 9
click at [280, 66] on input "text" at bounding box center [268, 64] width 63 height 12
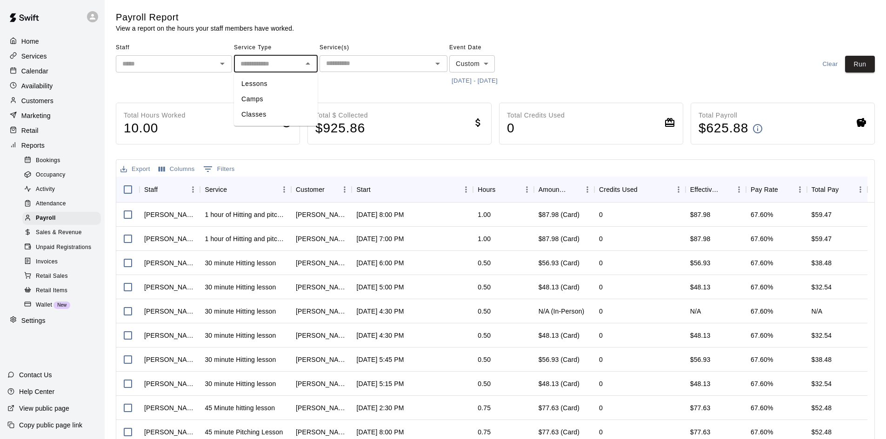
click at [273, 85] on li "Lessons" at bounding box center [276, 83] width 84 height 15
type input "*******"
click at [869, 66] on button "Run" at bounding box center [860, 64] width 30 height 17
